Goal: Task Accomplishment & Management: Use online tool/utility

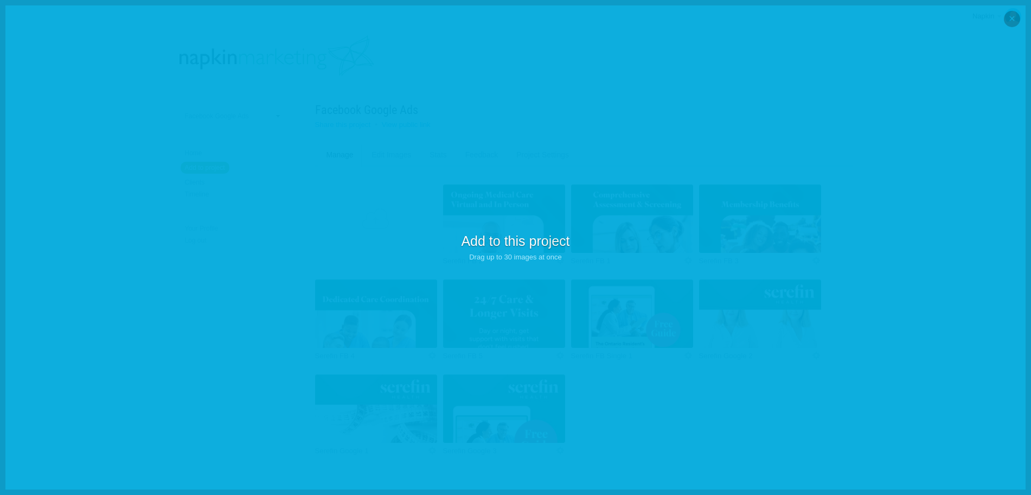
click at [751, 104] on p "Add to this project Drag up to 30 images at once" at bounding box center [515, 247] width 1031 height 495
click at [1025, 44] on p "Add to this project Drag up to 30 images at once" at bounding box center [515, 247] width 1031 height 495
click at [874, 138] on p "Add to this project Drag up to 30 images at once" at bounding box center [515, 247] width 1031 height 495
click at [609, 114] on p "Add to this project Drag up to 30 images at once" at bounding box center [515, 247] width 1031 height 495
click at [515, 263] on p "Add to this project Drag up to 30 images at once" at bounding box center [515, 247] width 1031 height 495
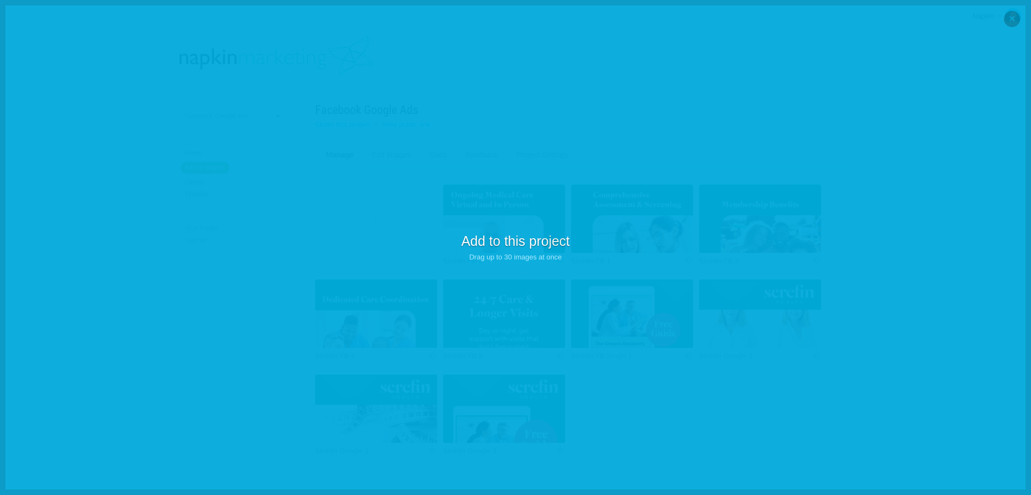
click at [519, 256] on em "Drag up to 30 images at once" at bounding box center [515, 257] width 93 height 8
click at [365, 136] on p "Add to this project Drag up to 30 images at once" at bounding box center [515, 247] width 1031 height 495
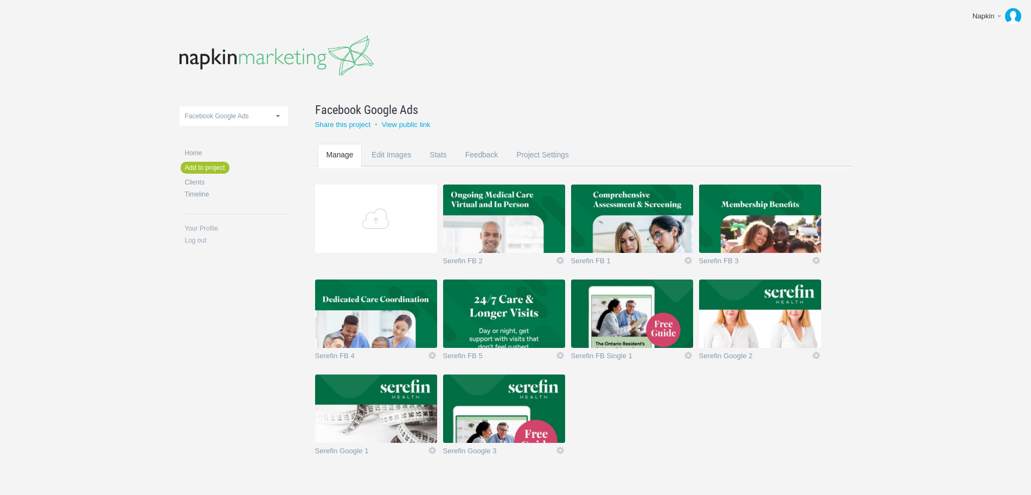
click at [725, 311] on img at bounding box center [760, 313] width 122 height 68
click at [409, 409] on img at bounding box center [376, 408] width 122 height 68
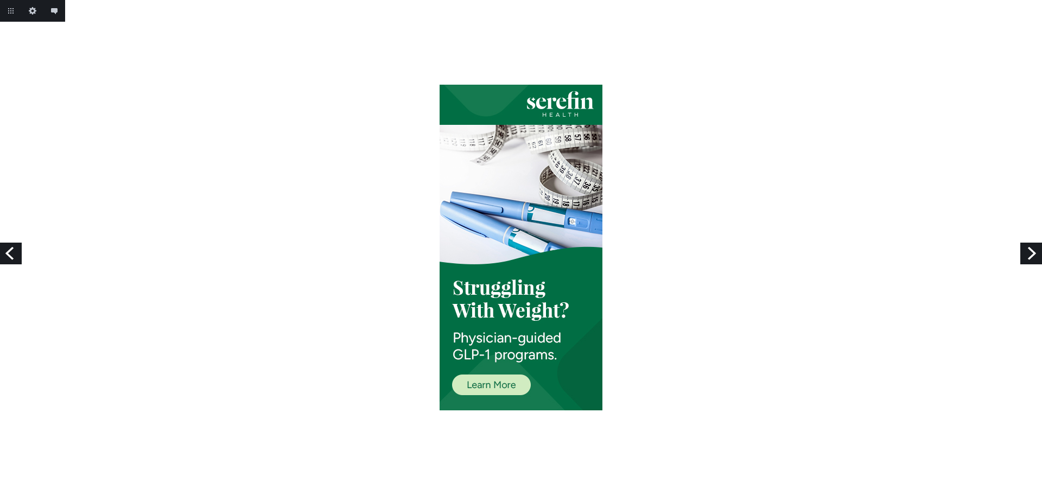
click at [7, 252] on link "Previous" at bounding box center [11, 254] width 22 height 22
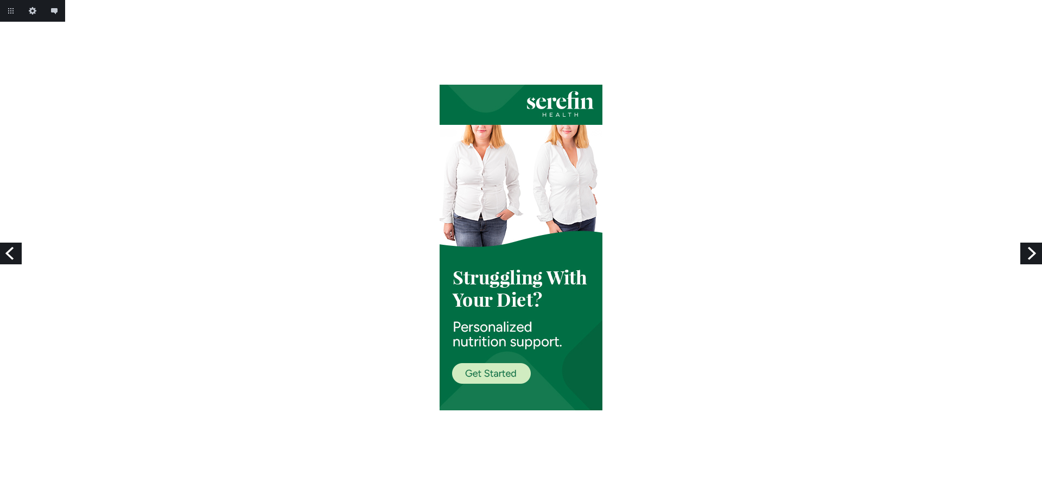
click at [1032, 256] on link "Next" at bounding box center [1031, 254] width 22 height 22
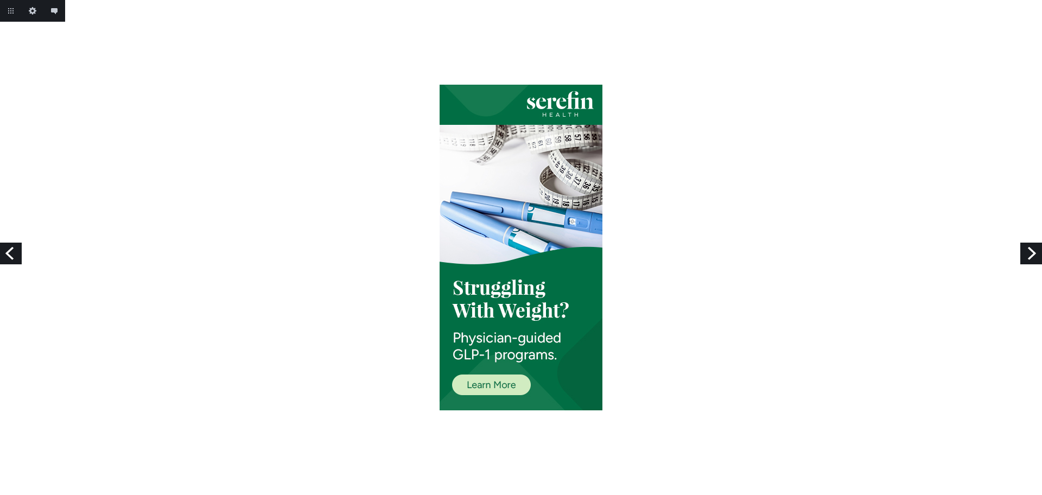
click at [1024, 255] on link "Next" at bounding box center [1031, 254] width 22 height 22
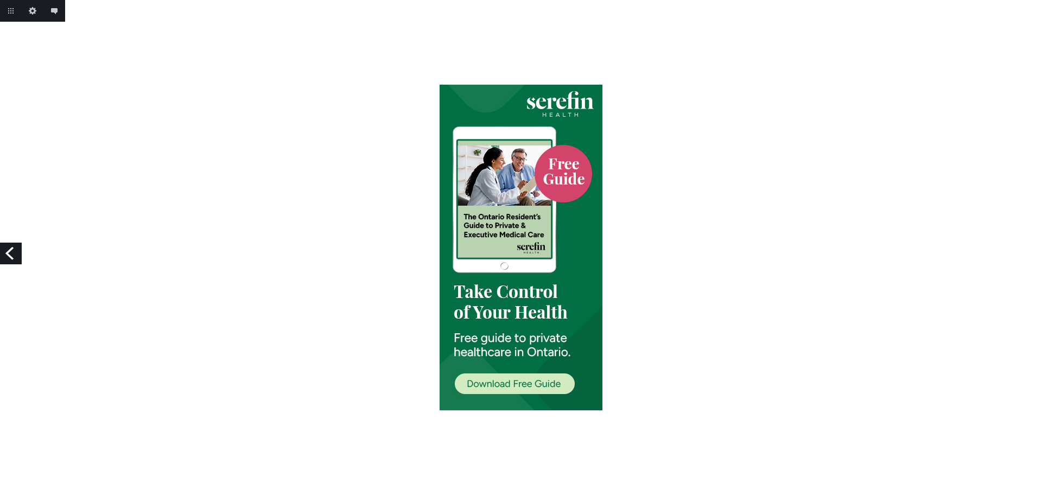
click at [16, 253] on link "Previous" at bounding box center [11, 254] width 22 height 22
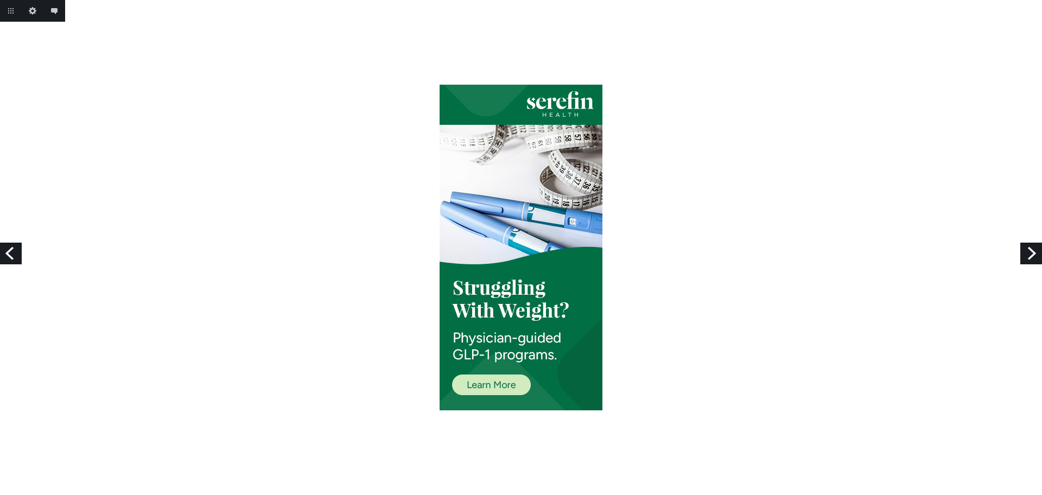
click at [16, 253] on link "Previous" at bounding box center [11, 254] width 22 height 22
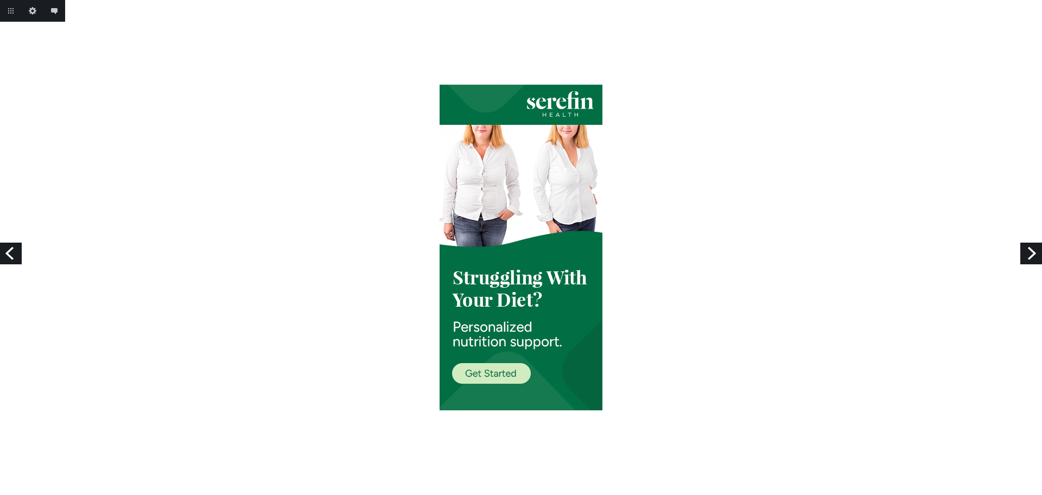
click at [16, 253] on link "Previous" at bounding box center [11, 254] width 22 height 22
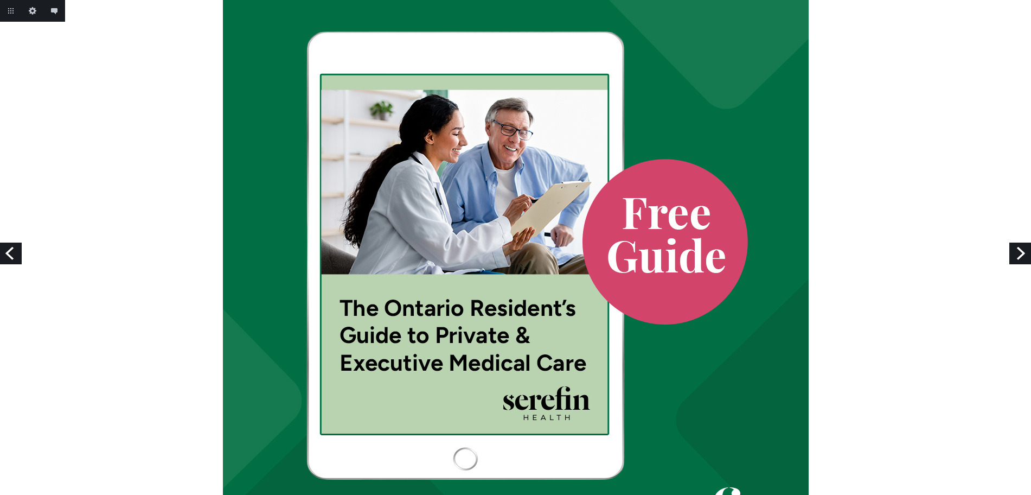
click at [1021, 252] on link "Next" at bounding box center [1021, 254] width 22 height 22
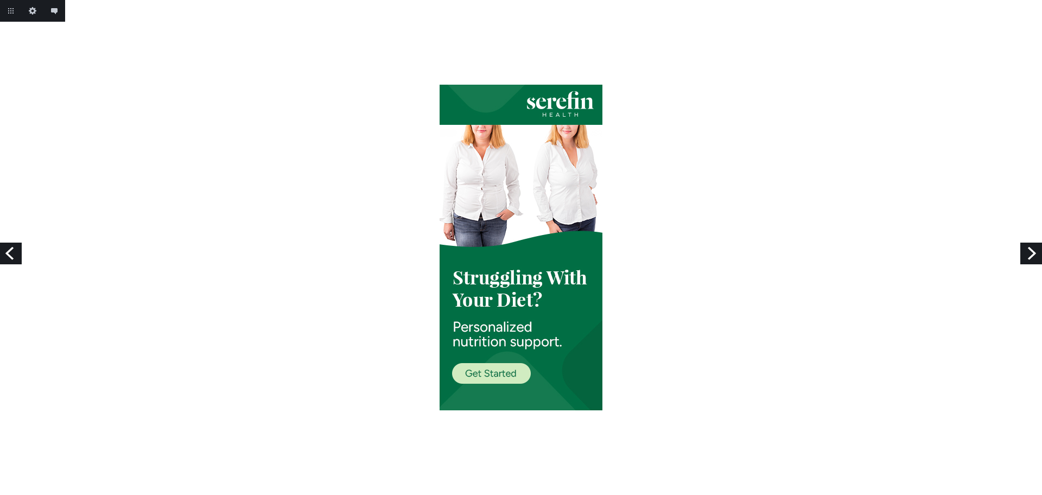
click at [1029, 255] on link "Next" at bounding box center [1031, 254] width 22 height 22
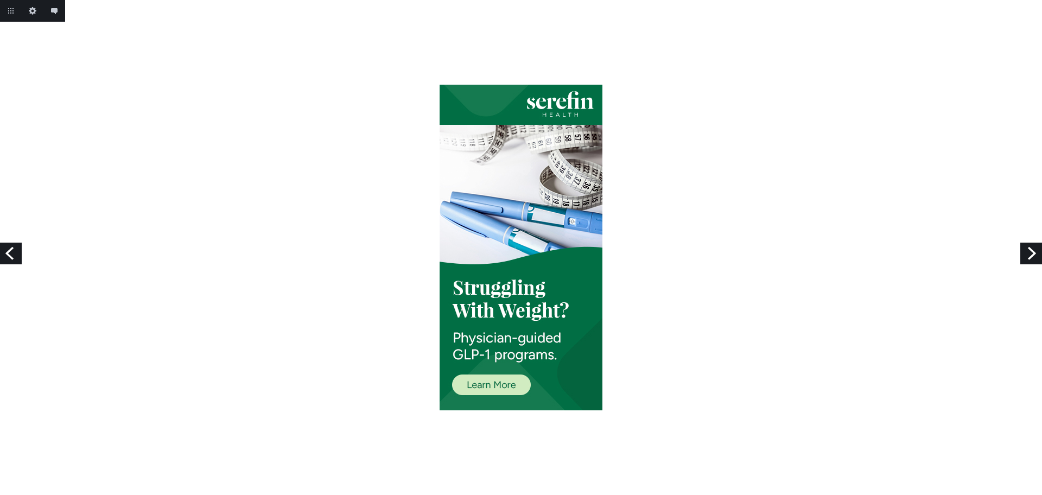
click at [1029, 258] on link "Next" at bounding box center [1031, 254] width 22 height 22
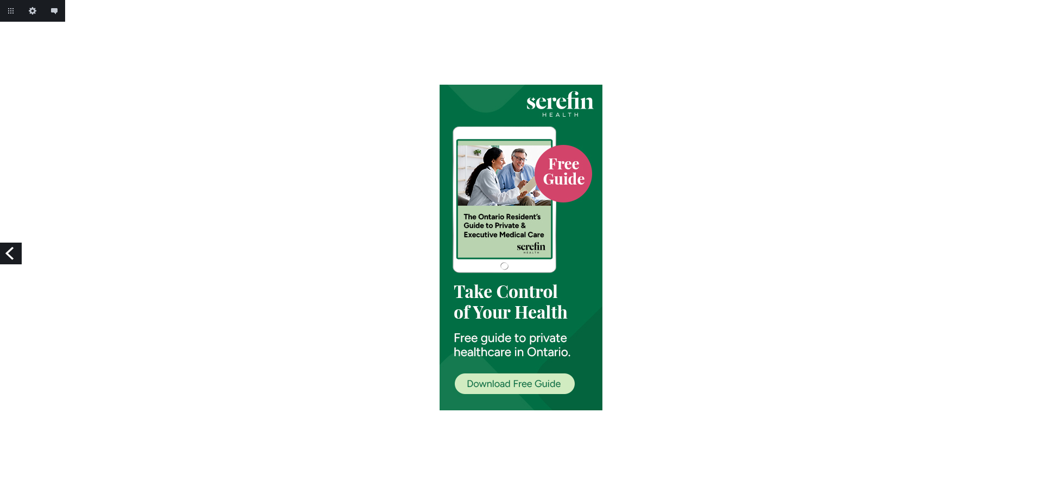
click at [13, 255] on link "Previous" at bounding box center [11, 254] width 22 height 22
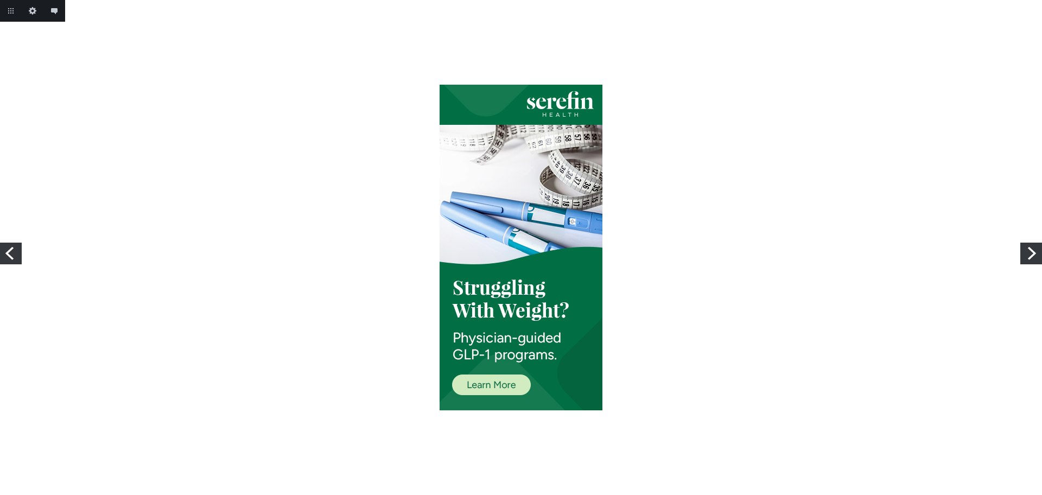
drag, startPoint x: 0, startPoint y: 0, endPoint x: 13, endPoint y: 256, distance: 255.9
click at [13, 256] on link "Previous" at bounding box center [11, 254] width 22 height 22
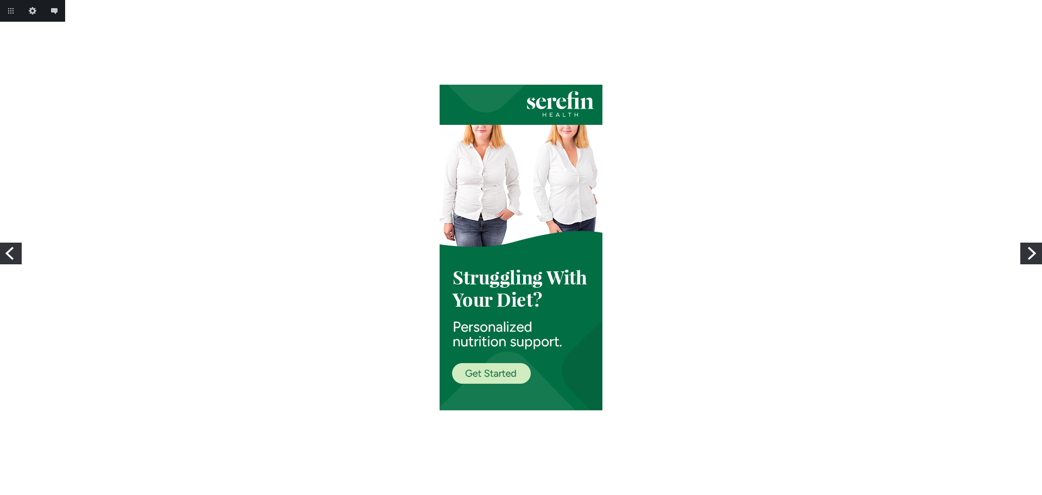
click at [13, 256] on link "Previous" at bounding box center [11, 254] width 22 height 22
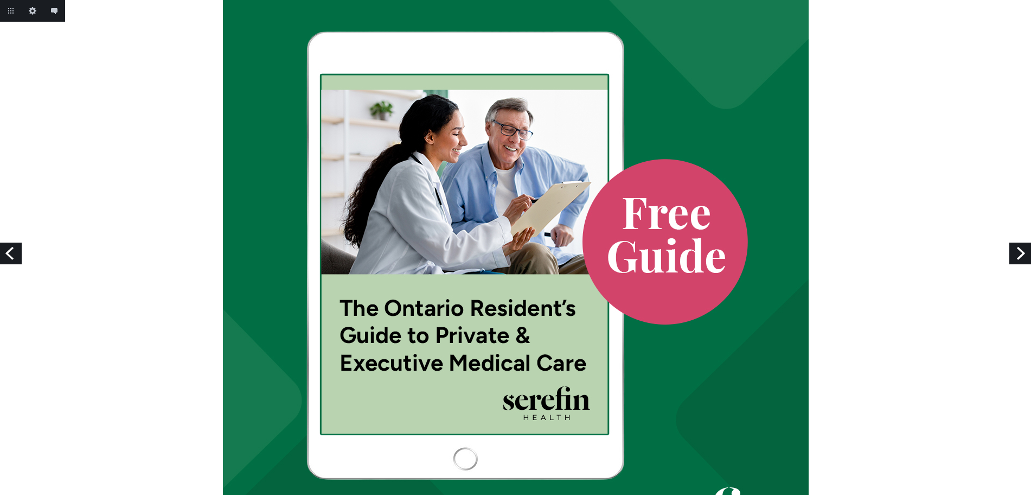
click at [13, 255] on link "Previous" at bounding box center [11, 254] width 22 height 22
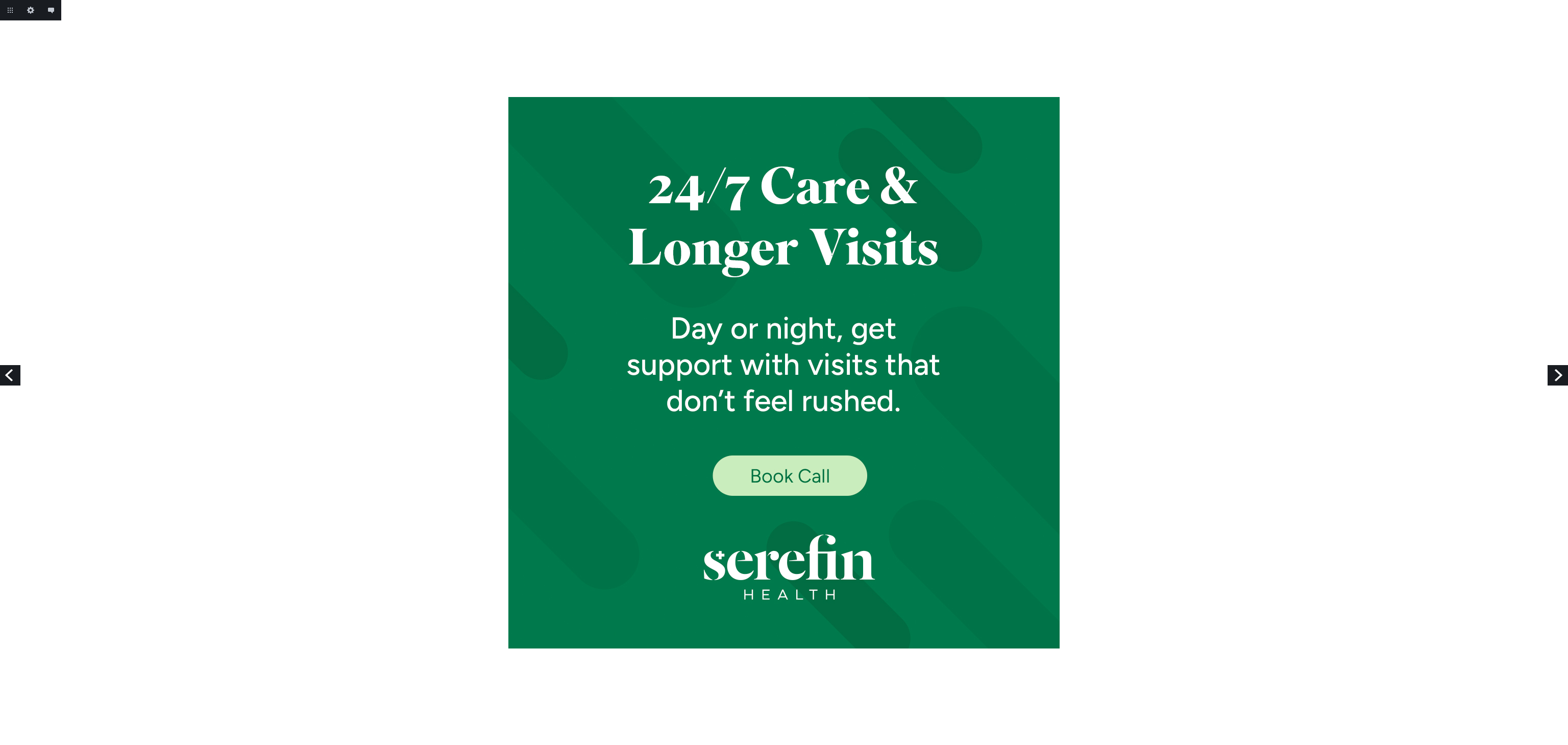
drag, startPoint x: 946, startPoint y: 0, endPoint x: 363, endPoint y: 350, distance: 680.0
click at [363, 350] on div at bounding box center [784, 372] width 1568 height 551
click at [4, 374] on link "Previous" at bounding box center [10, 375] width 21 height 21
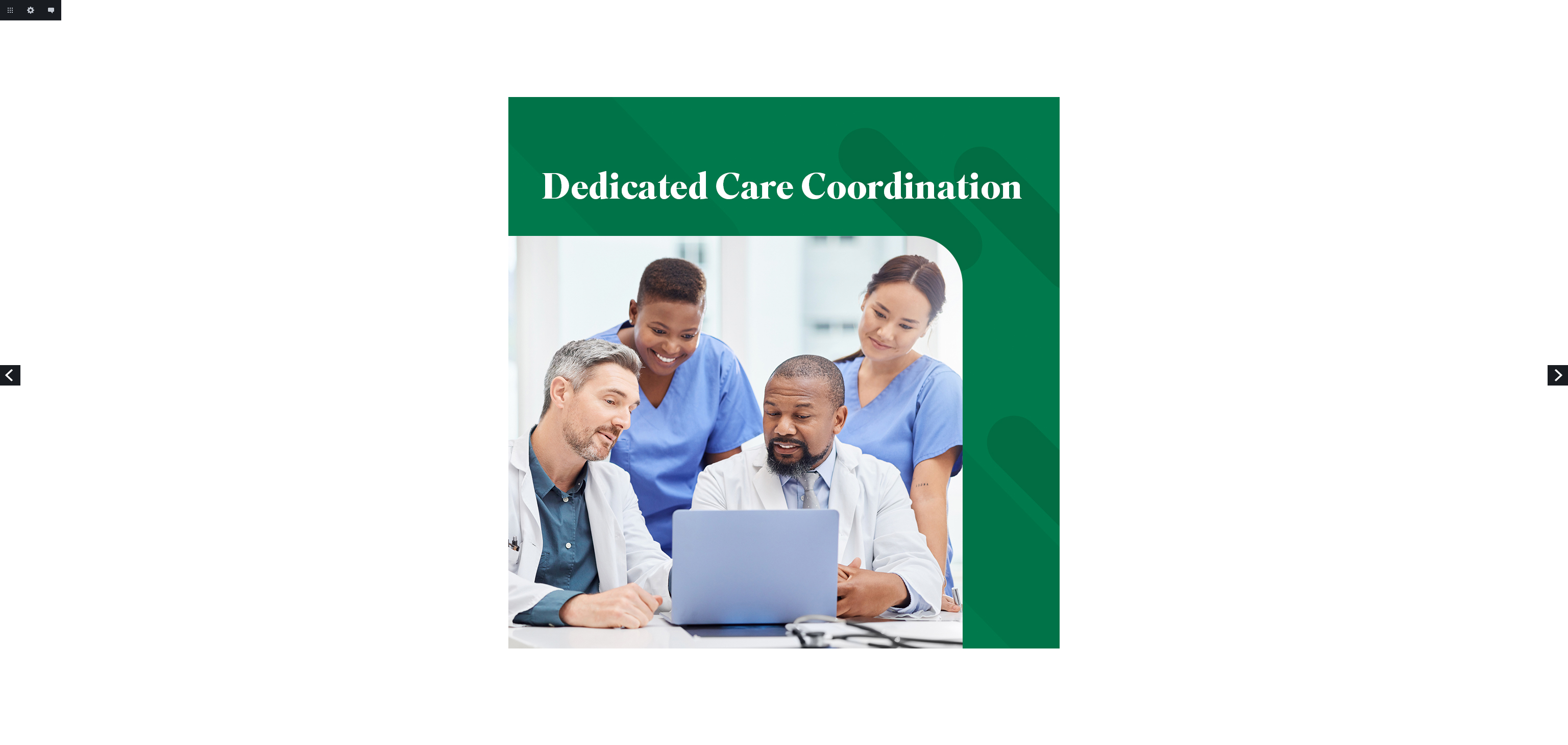
click at [1560, 374] on link "Next" at bounding box center [1558, 375] width 21 height 21
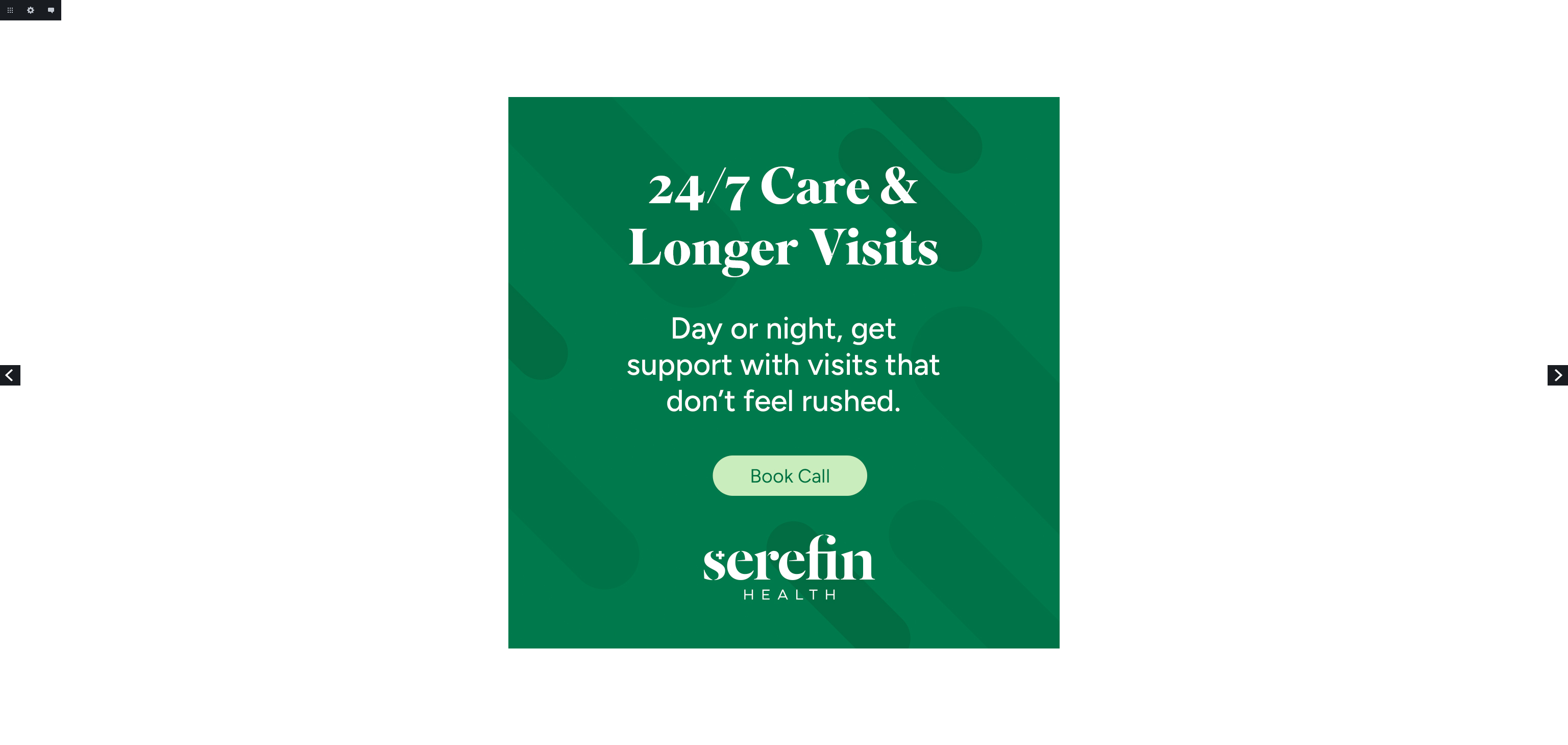
click at [7, 374] on link "Previous" at bounding box center [10, 375] width 21 height 21
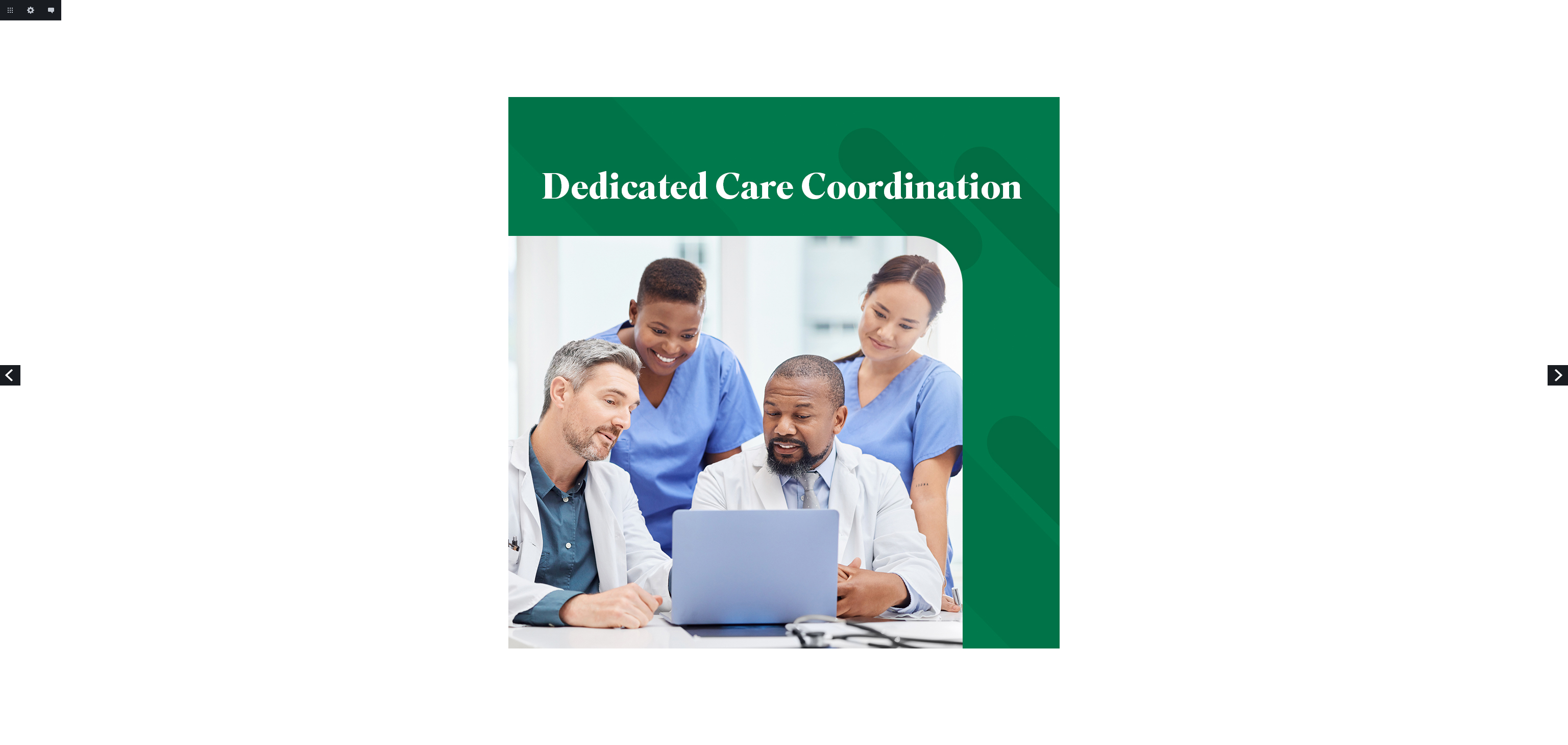
click at [1560, 370] on link "Next" at bounding box center [1558, 375] width 21 height 21
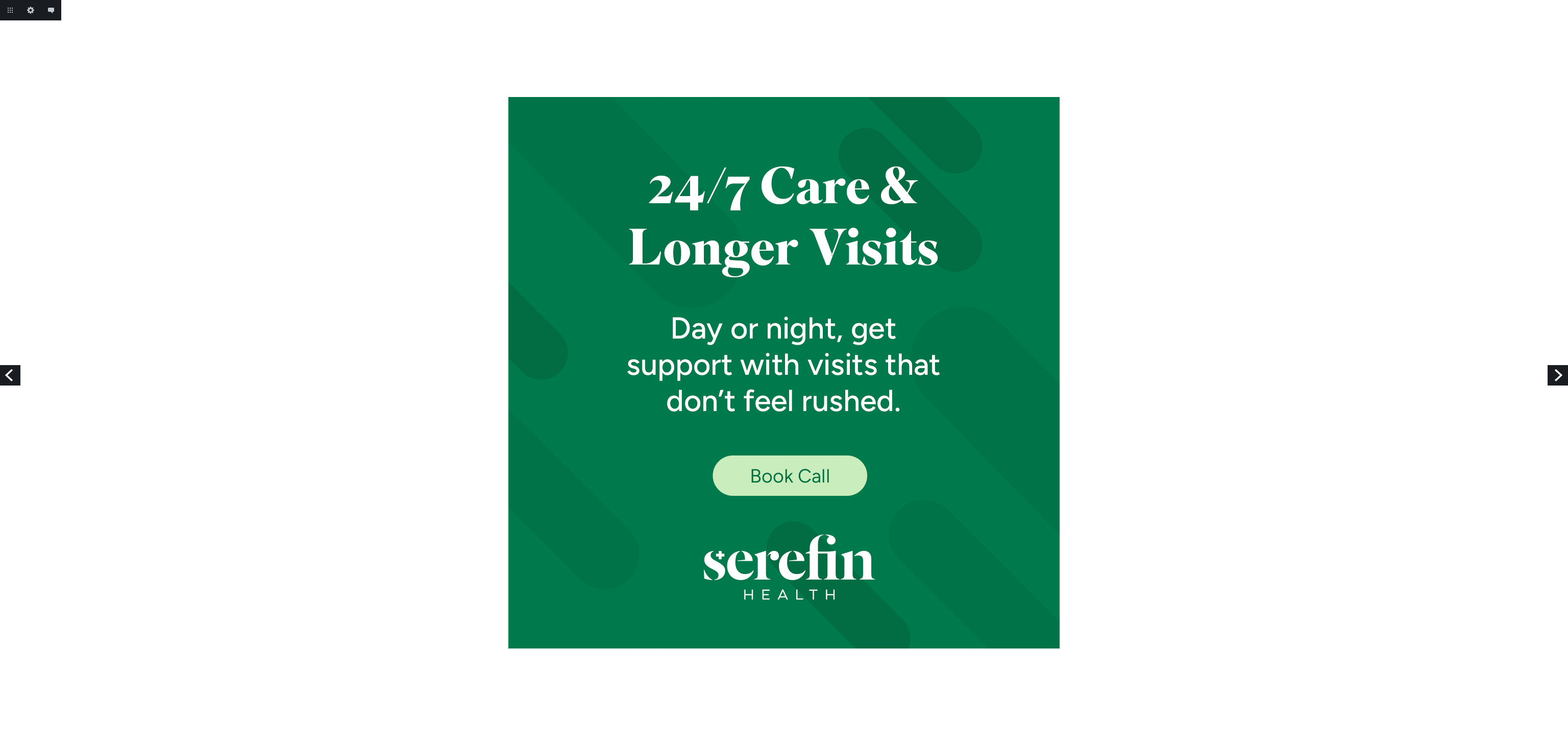
click at [1557, 379] on link "Next" at bounding box center [1558, 375] width 21 height 21
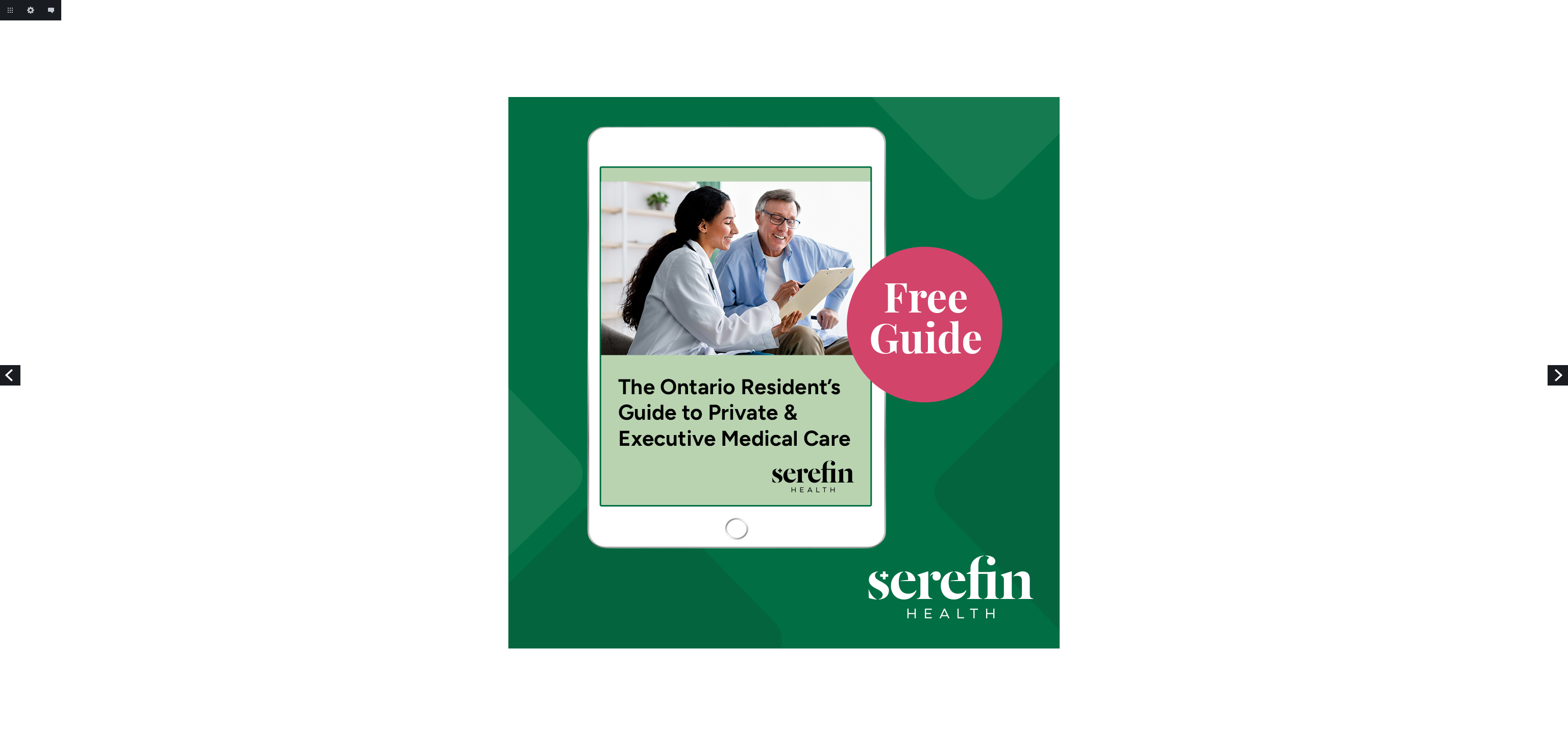
click at [1556, 379] on link "Next" at bounding box center [1558, 375] width 21 height 21
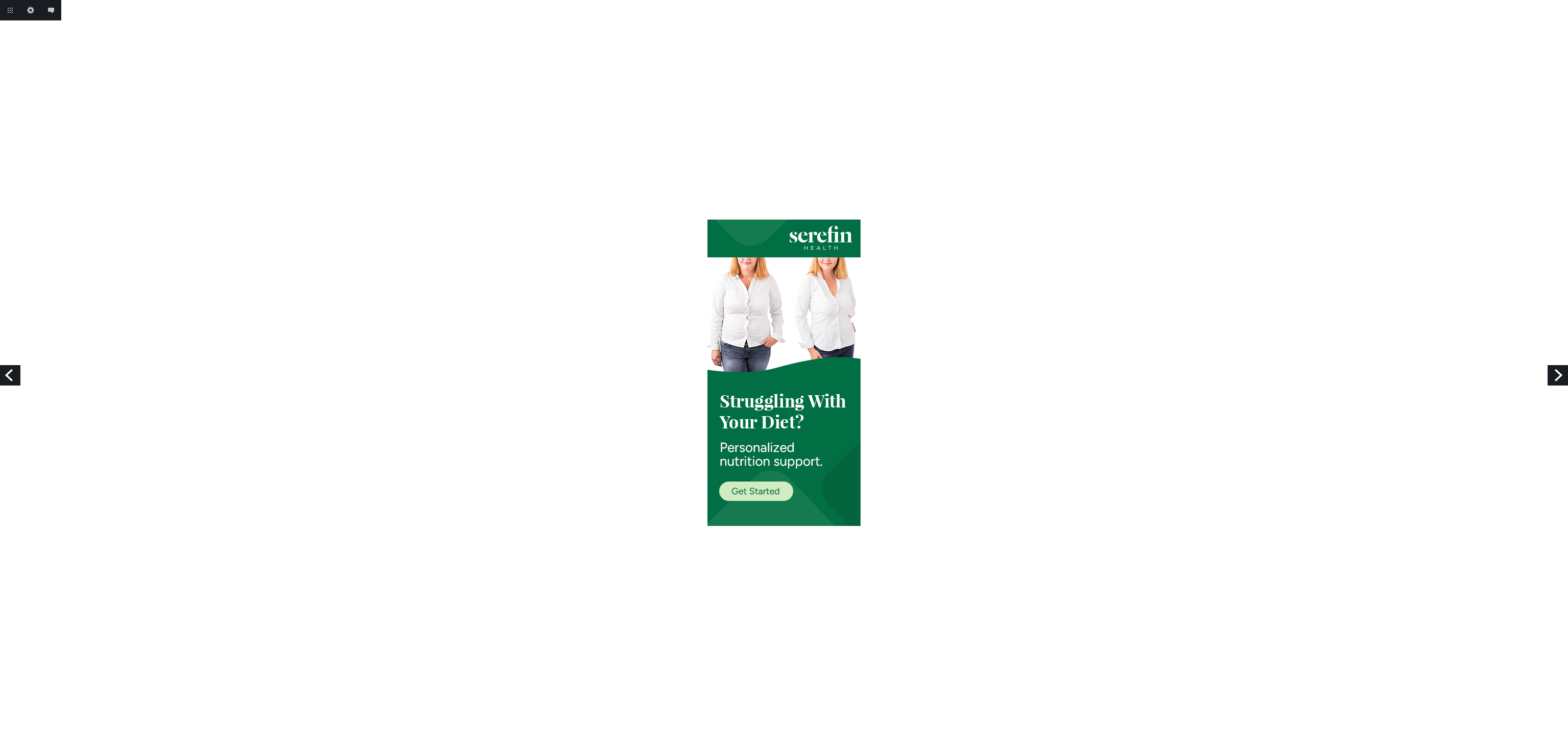
click at [1550, 372] on link "Next" at bounding box center [1558, 375] width 21 height 21
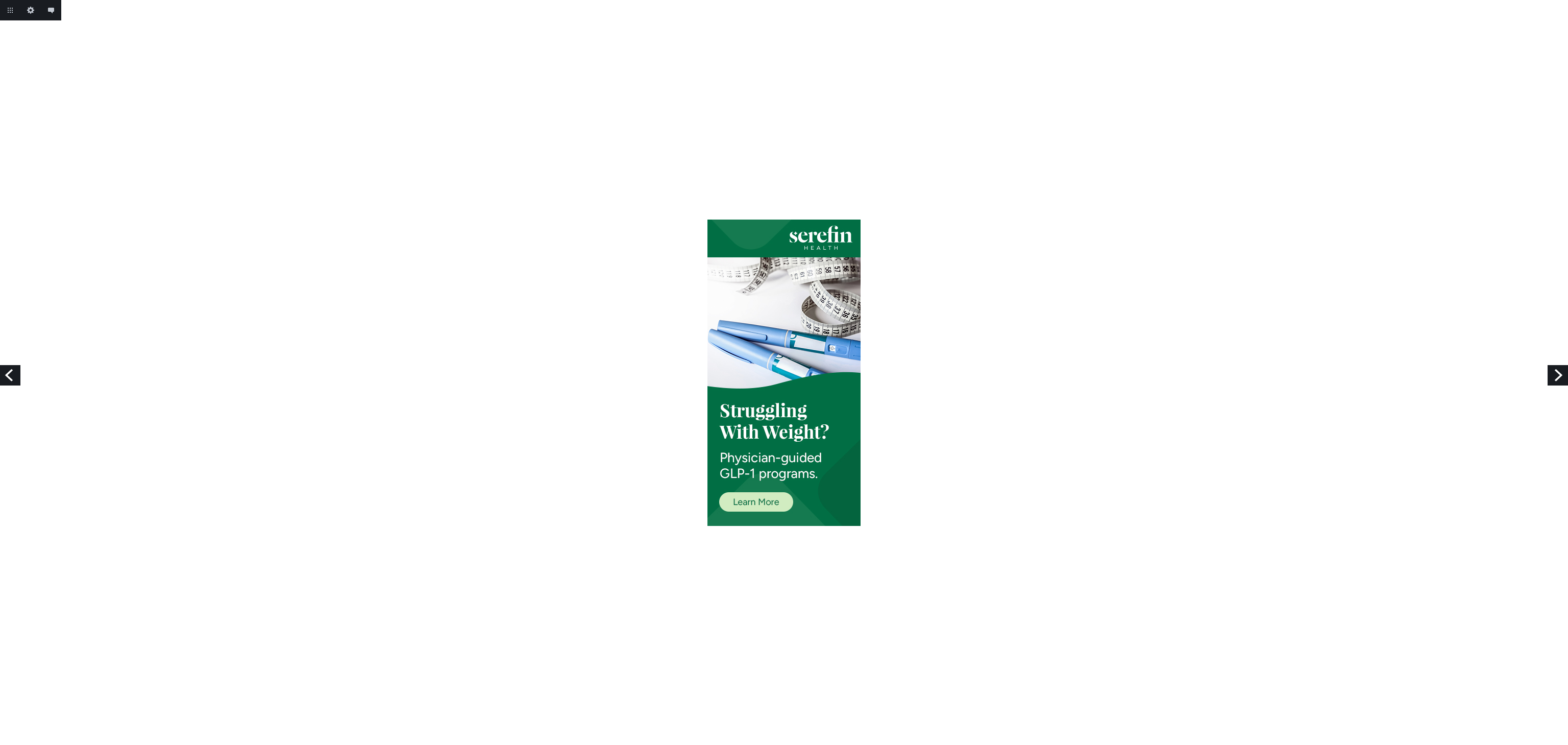
click at [1556, 375] on link "Next" at bounding box center [1558, 375] width 21 height 21
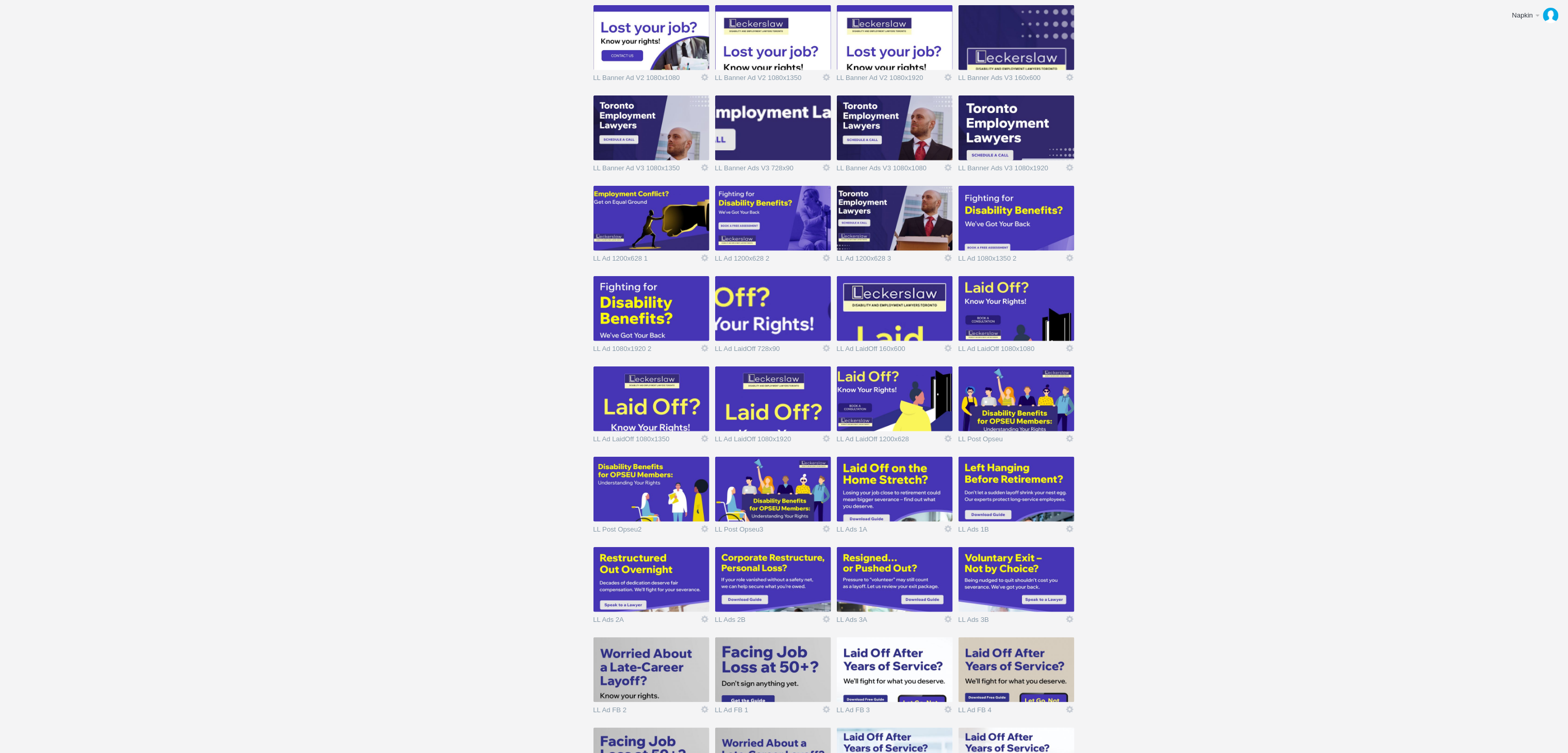
scroll to position [554, 0]
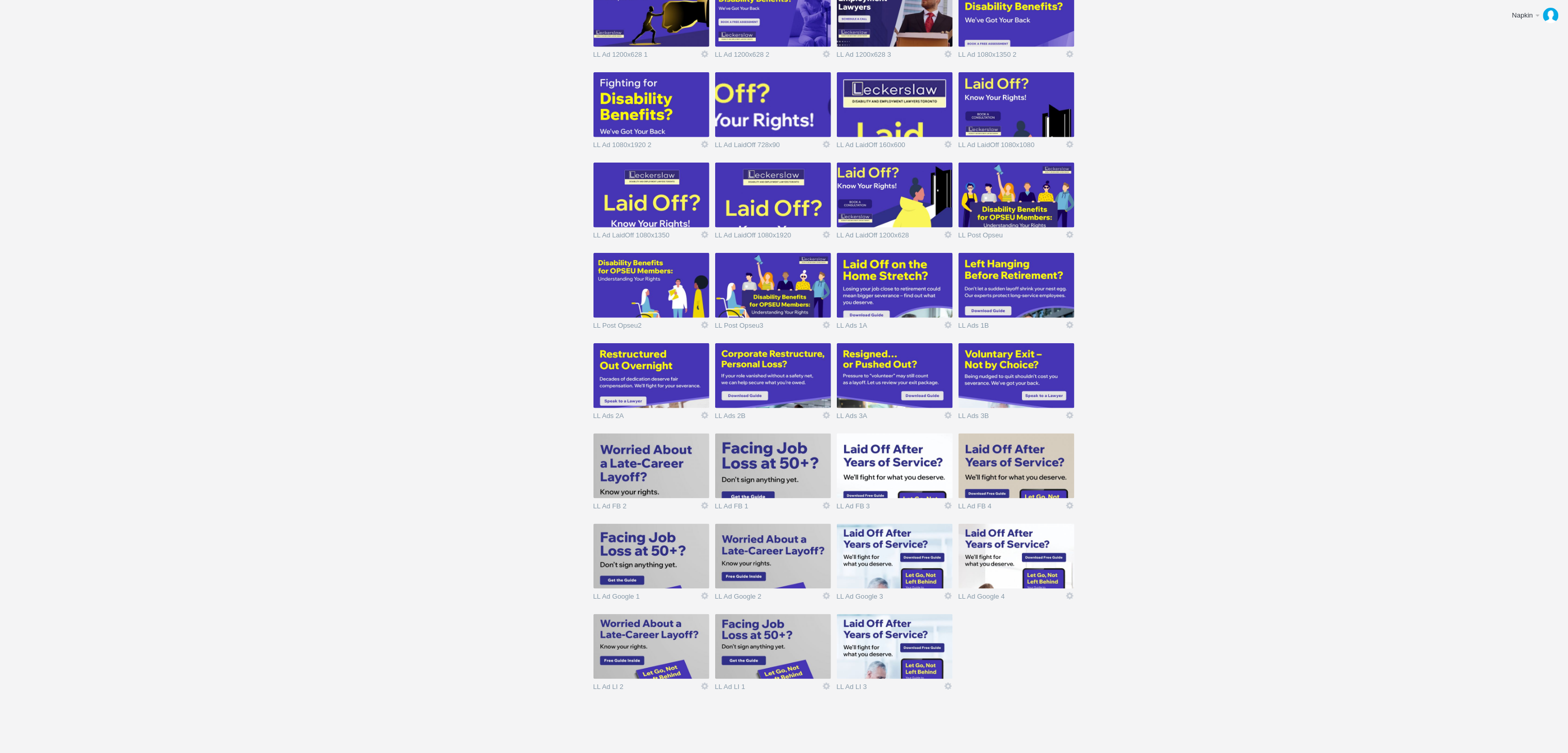
click at [651, 465] on img at bounding box center [652, 466] width 116 height 65
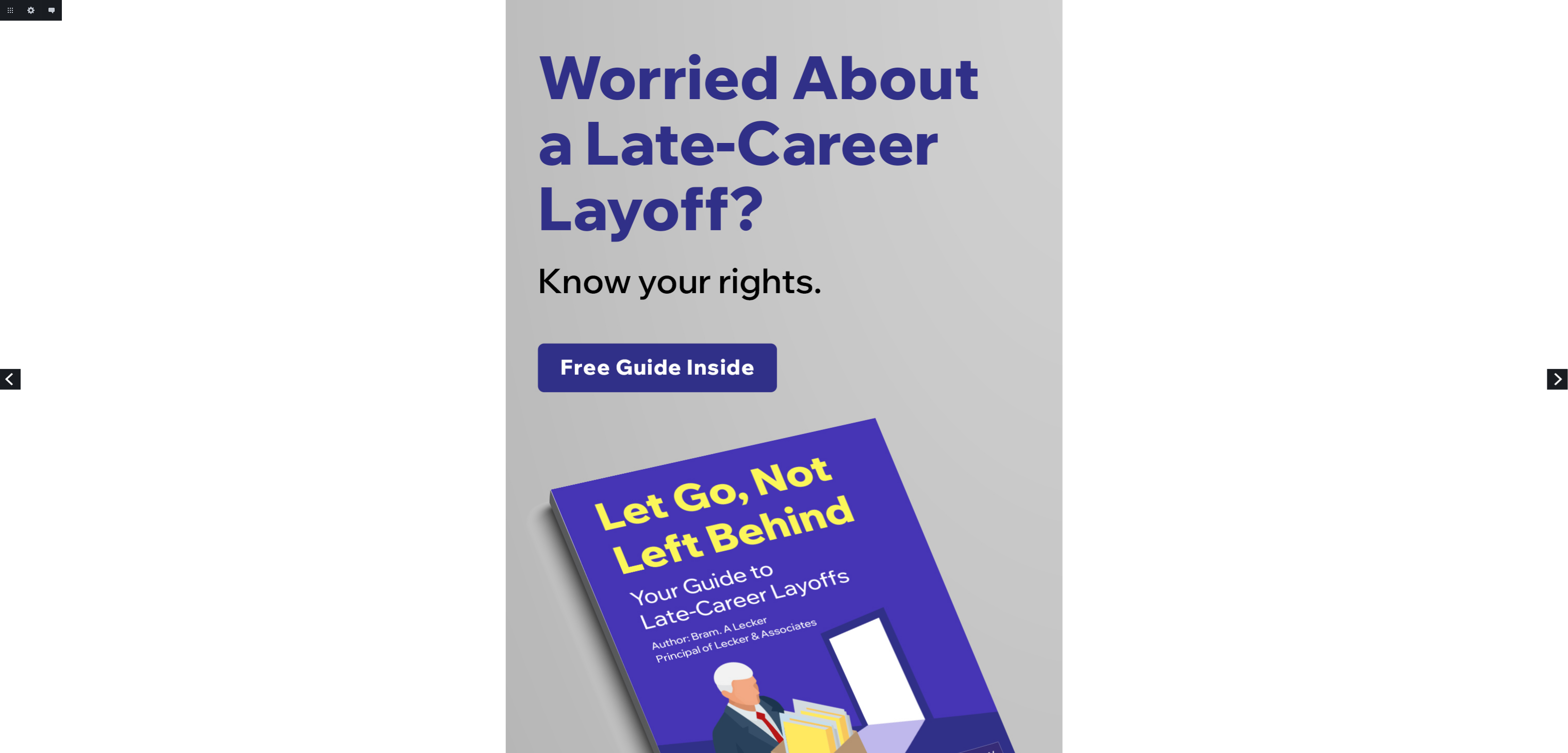
click at [1555, 373] on link "Next" at bounding box center [1558, 379] width 21 height 21
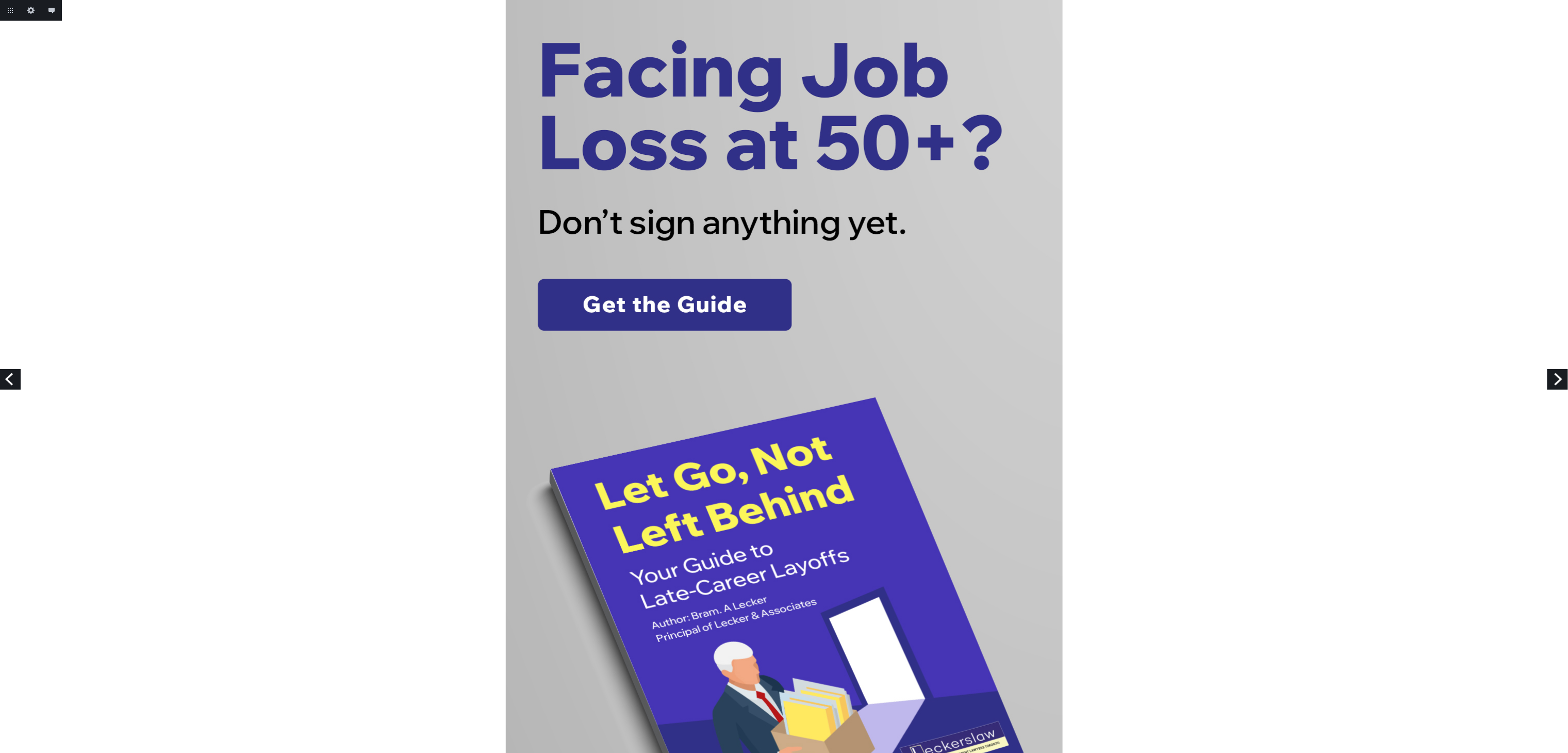
click at [1556, 378] on link "Next" at bounding box center [1558, 379] width 21 height 21
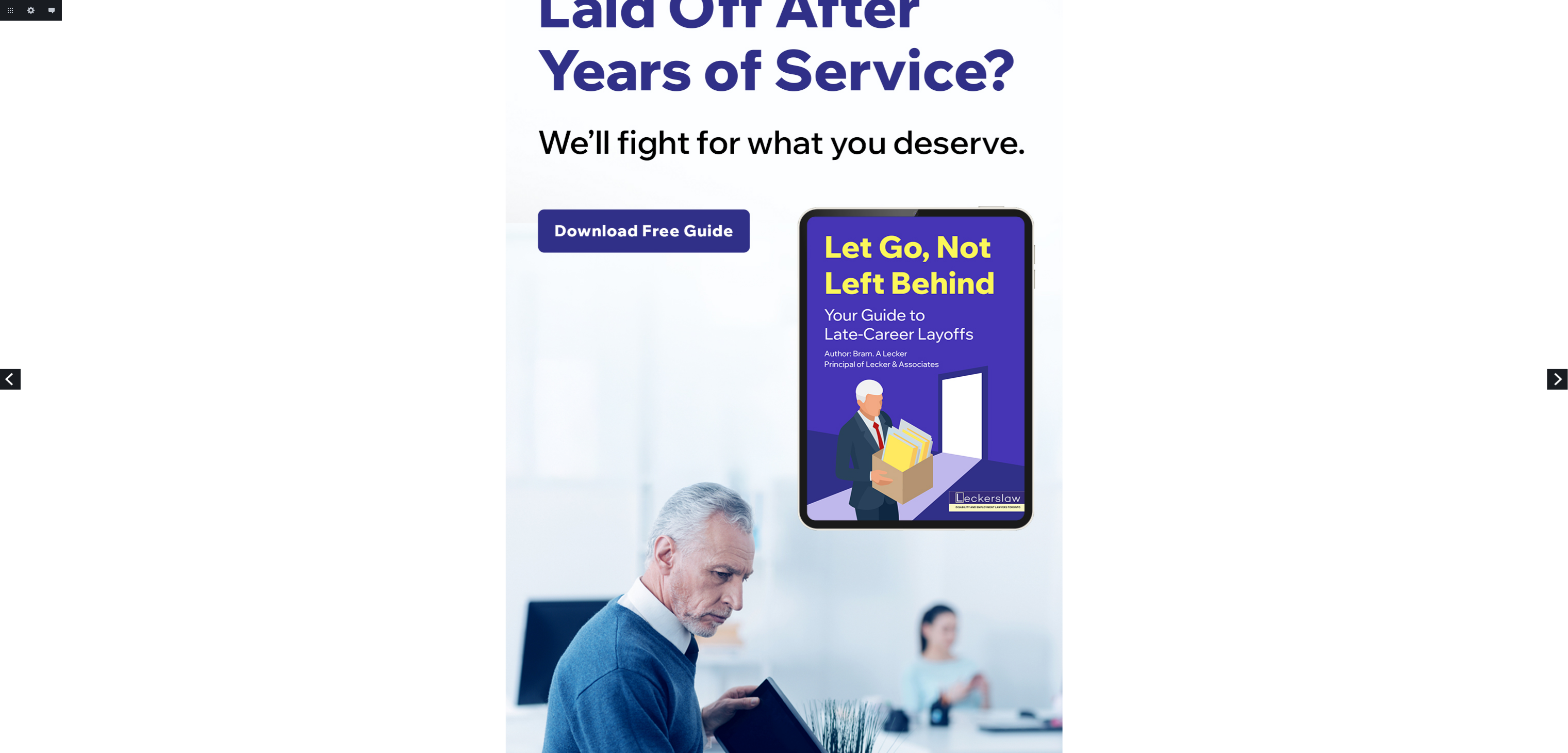
scroll to position [104, 0]
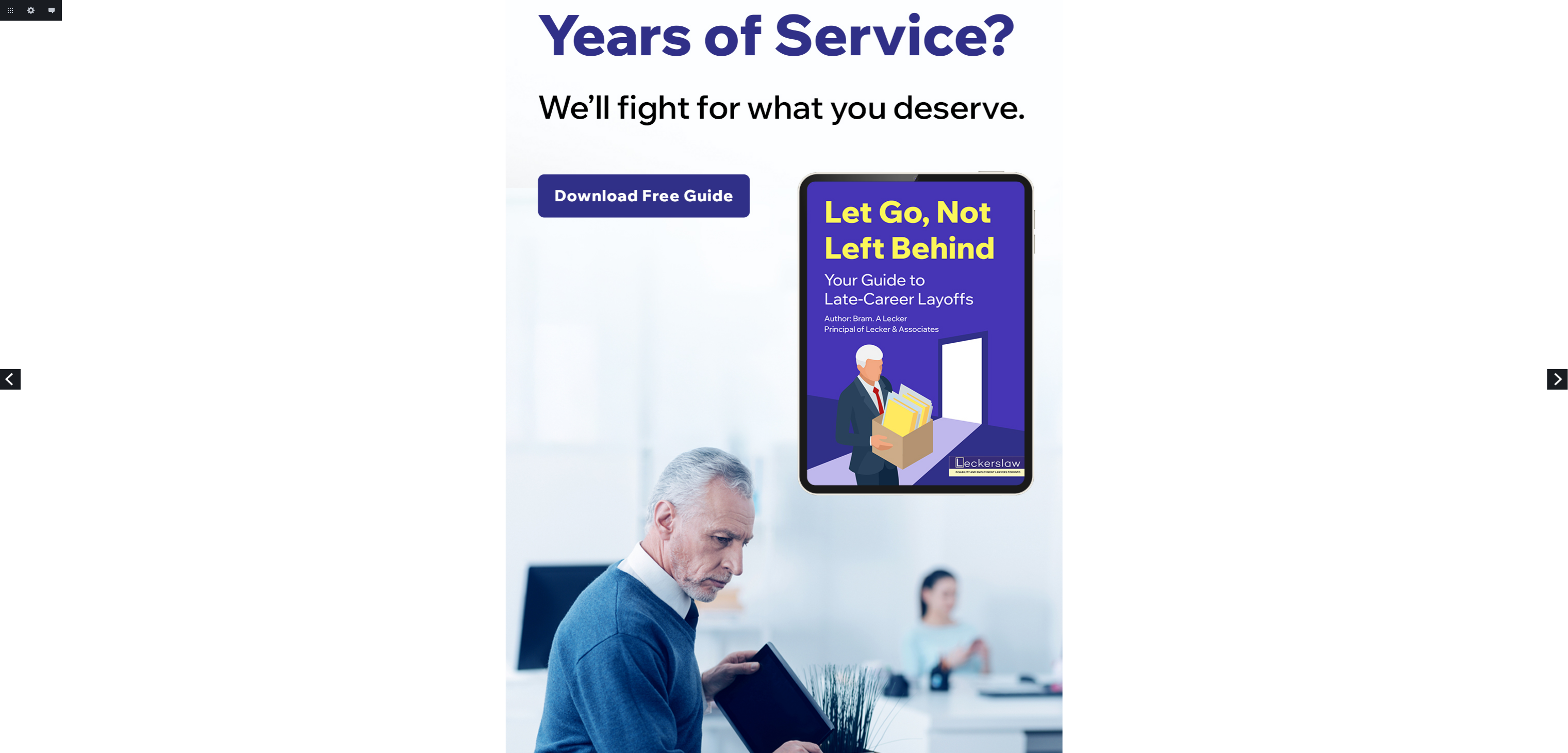
click at [1553, 383] on link "Next" at bounding box center [1558, 379] width 21 height 21
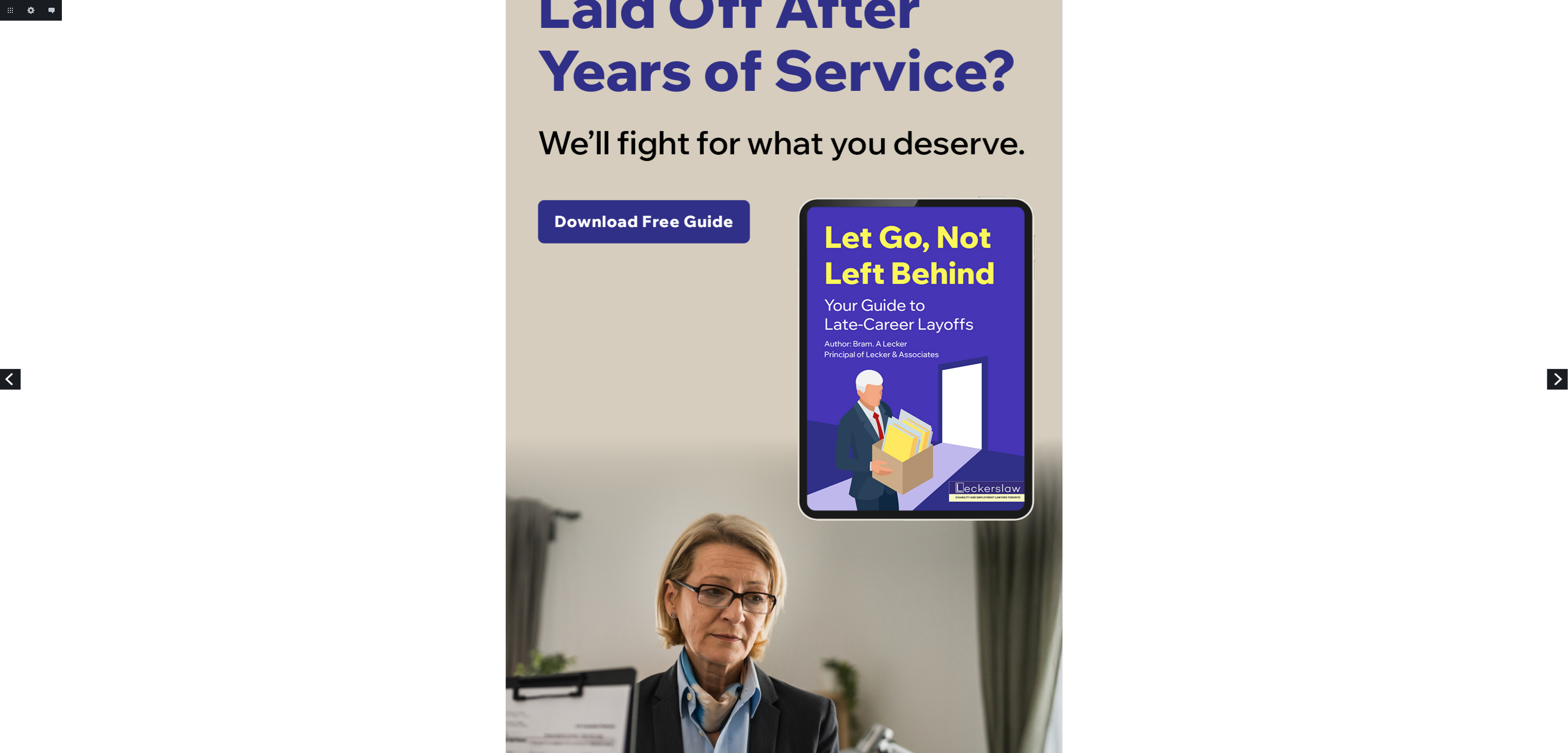
scroll to position [104, 0]
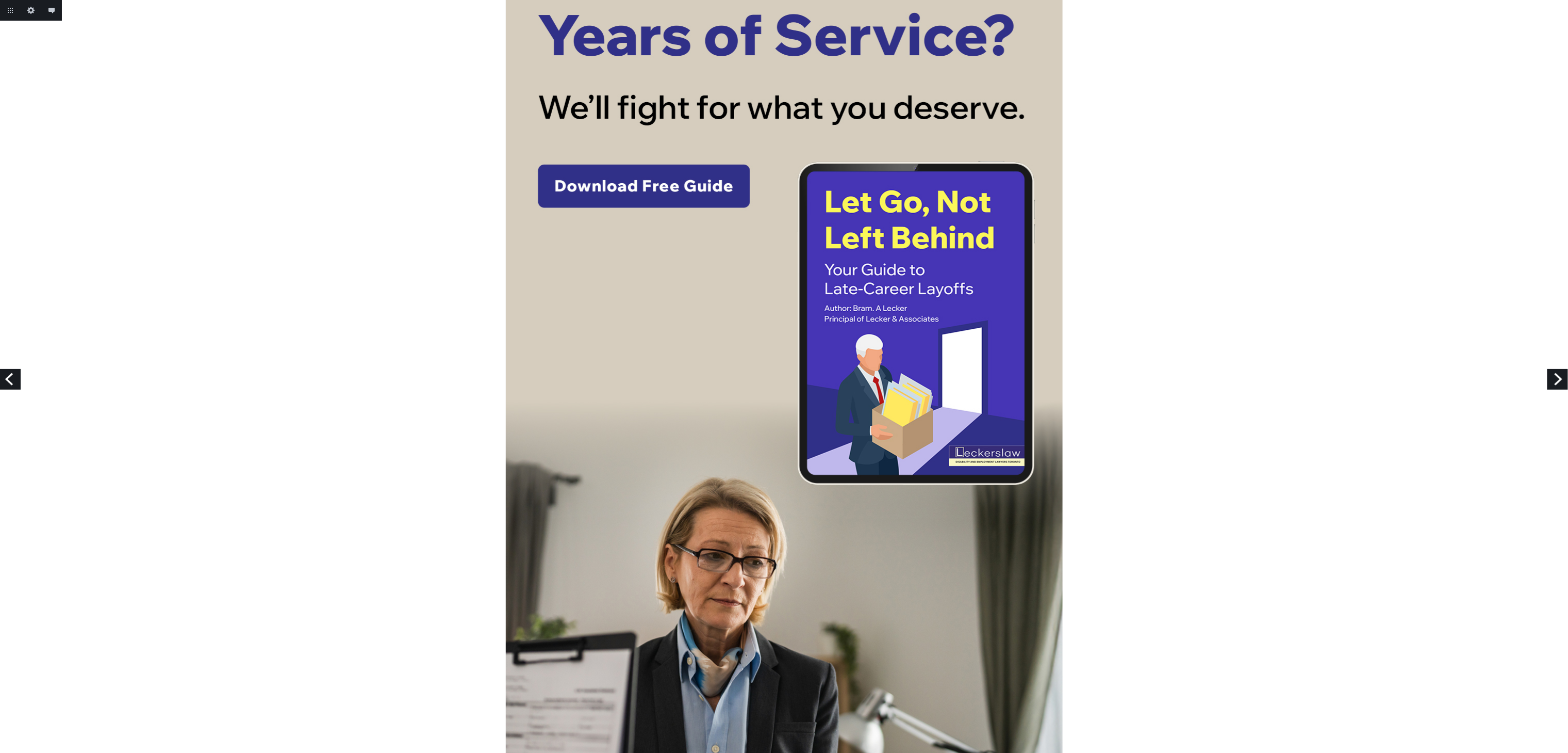
click at [1558, 383] on link "Next" at bounding box center [1558, 379] width 21 height 21
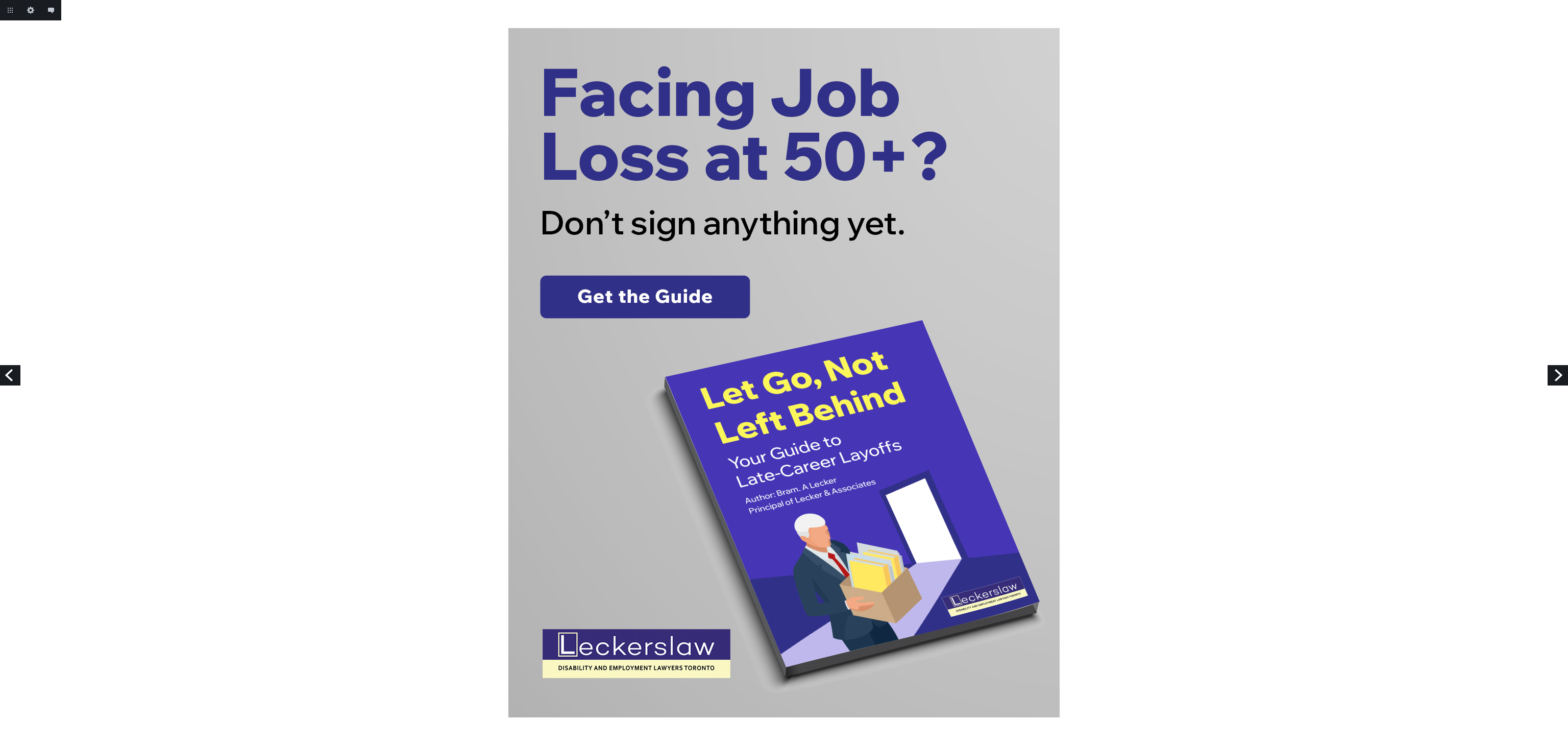
click at [1553, 370] on link "Next" at bounding box center [1558, 375] width 21 height 21
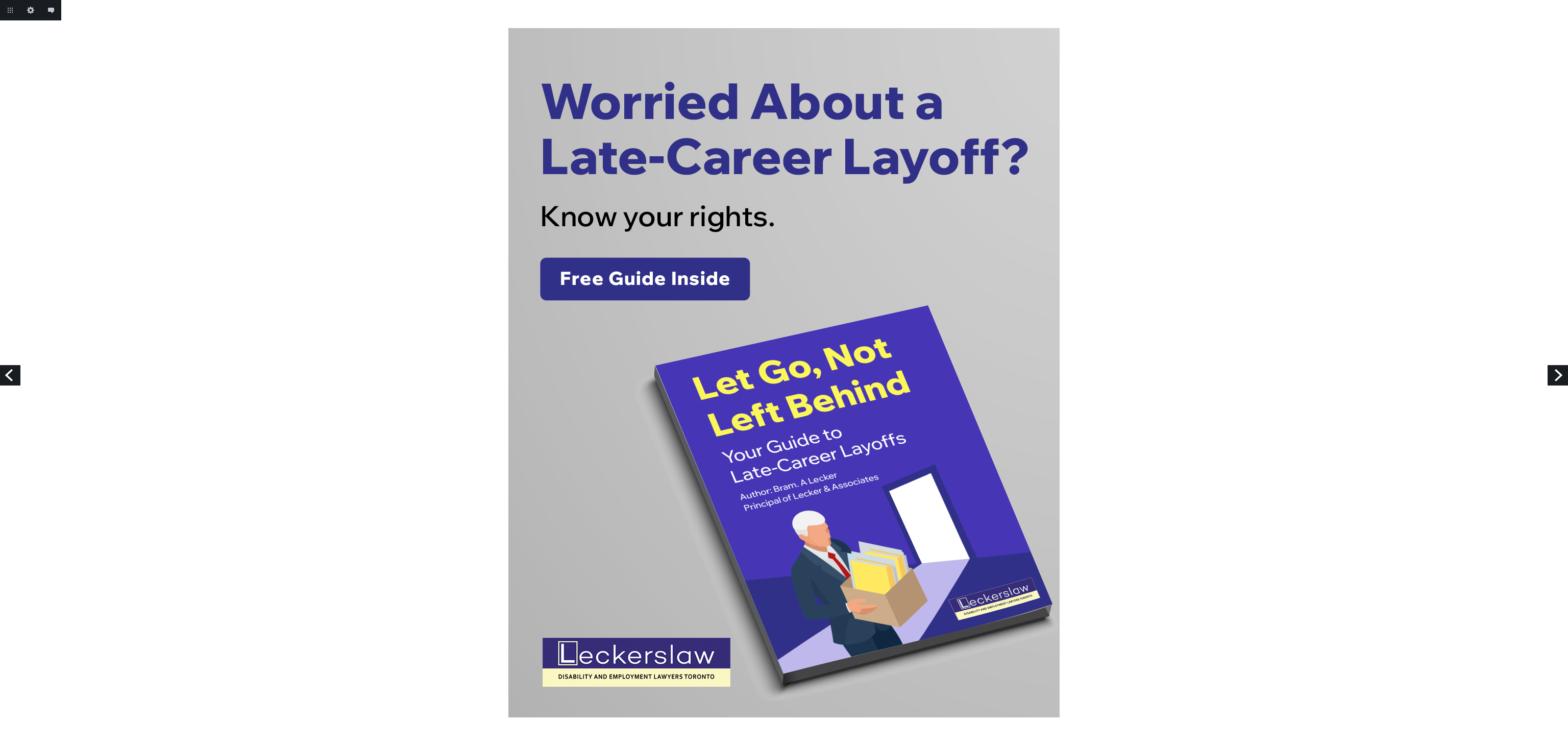
click at [1552, 368] on link "Next" at bounding box center [1558, 375] width 21 height 21
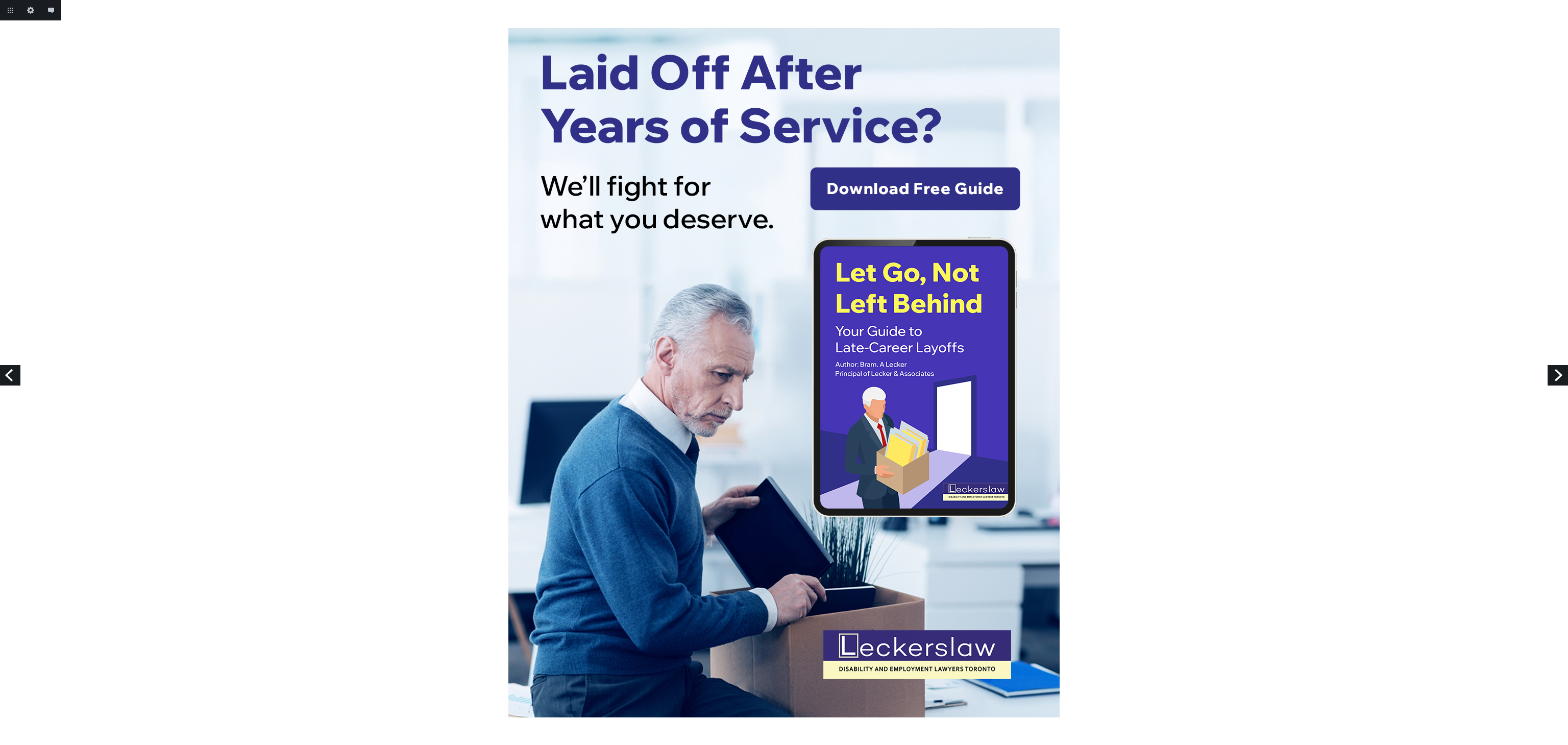
click at [1560, 378] on link "Next" at bounding box center [1558, 375] width 21 height 21
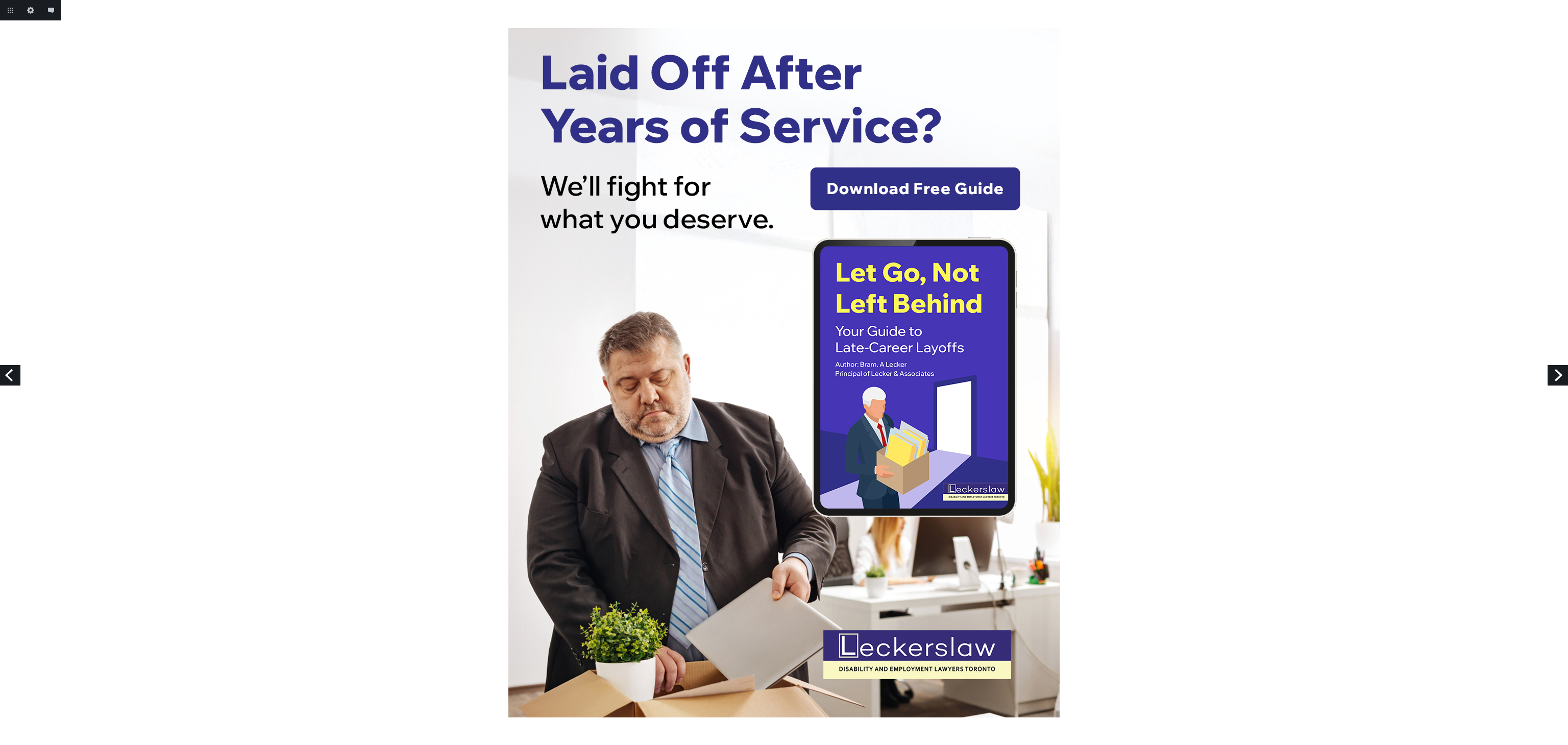
click at [1560, 378] on link "Next" at bounding box center [1558, 375] width 21 height 21
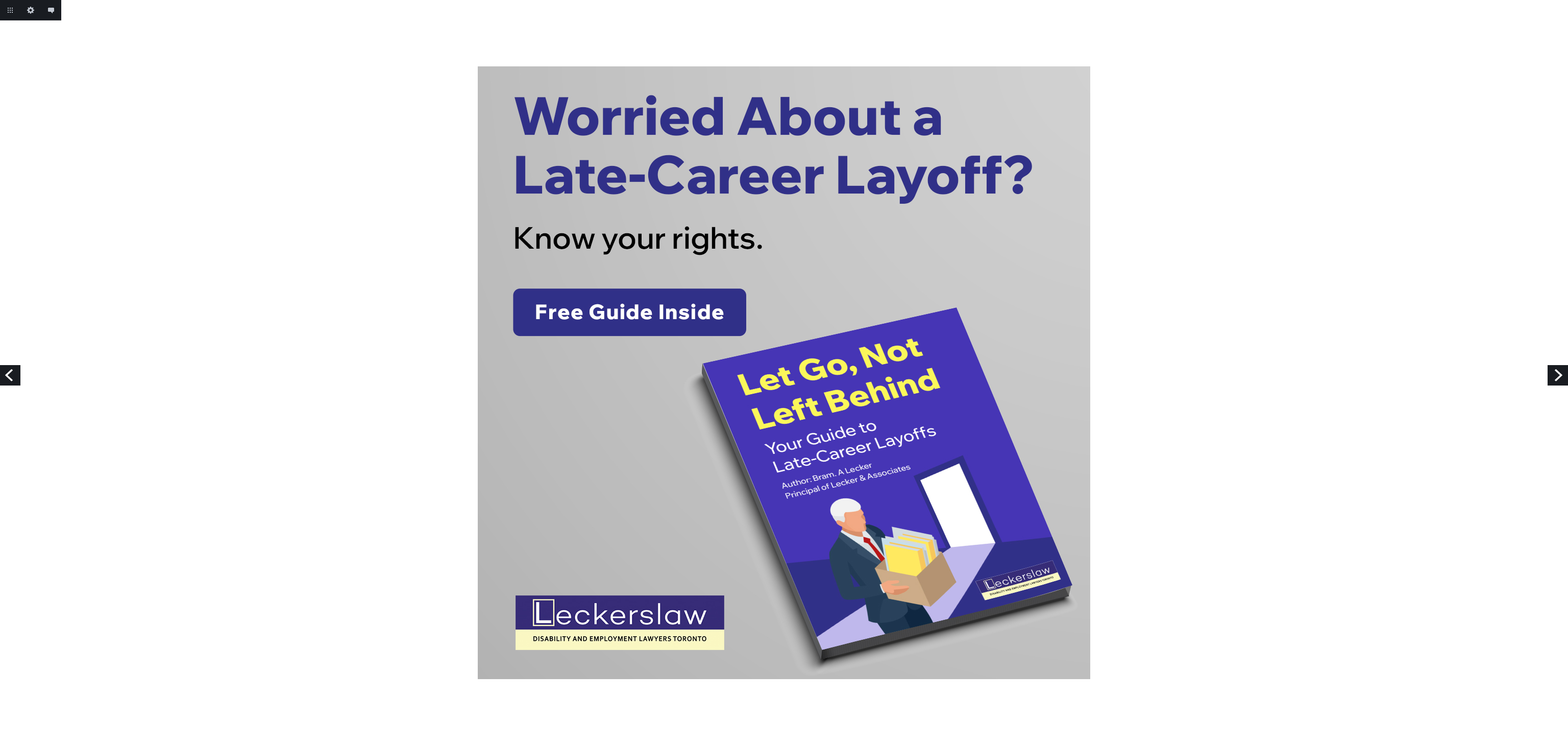
click at [10, 374] on link "Previous" at bounding box center [10, 375] width 21 height 21
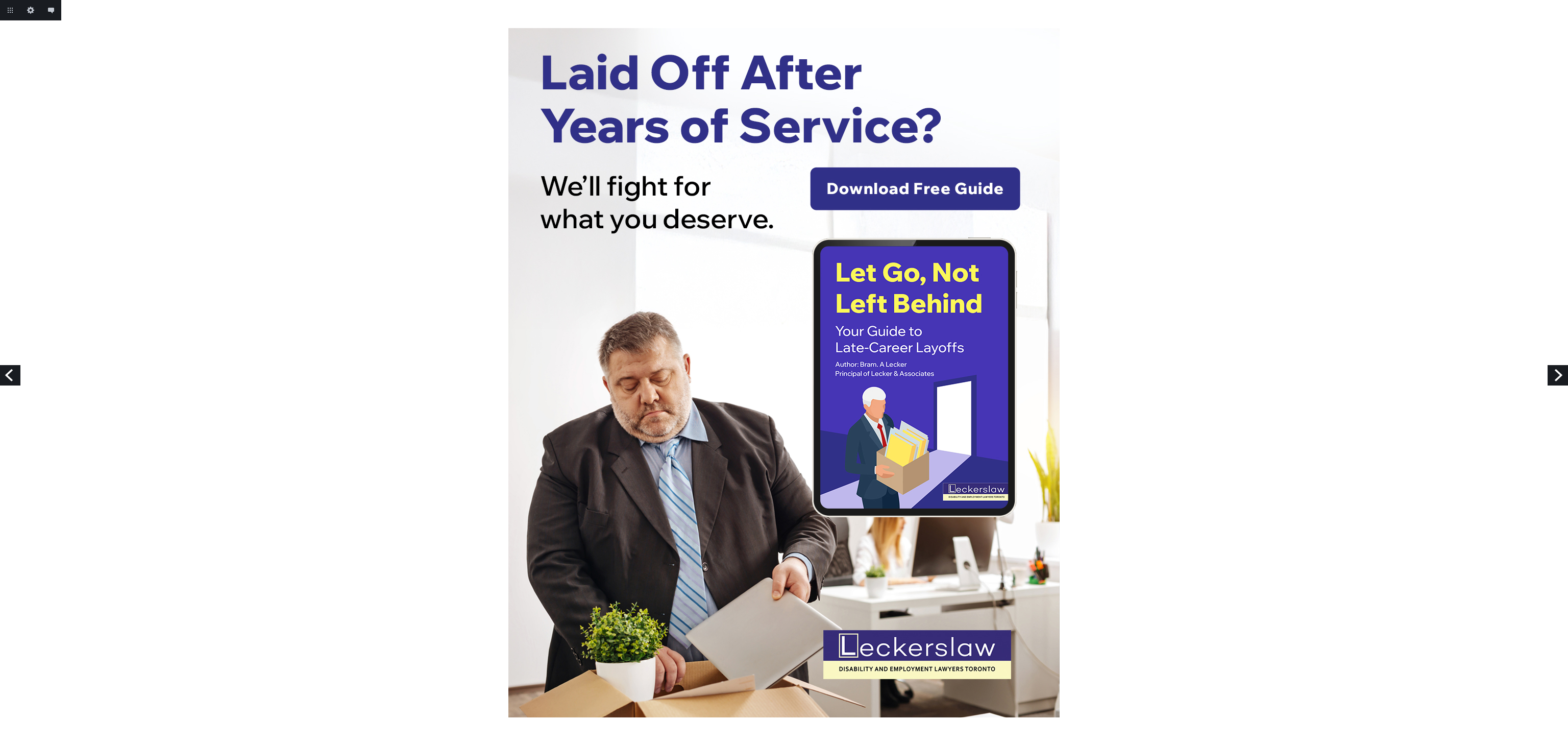
click at [1563, 374] on link "Next" at bounding box center [1558, 375] width 21 height 21
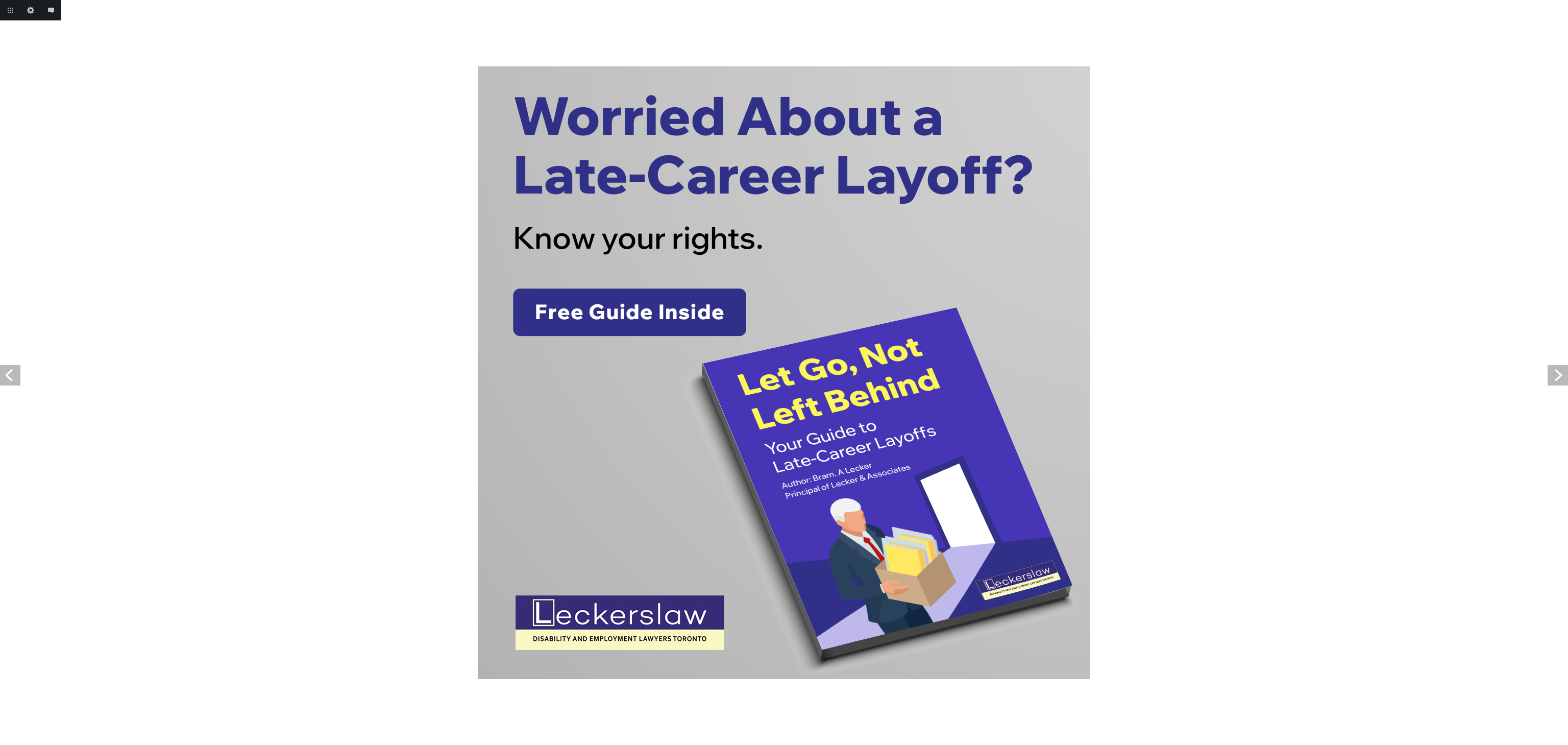
click at [1563, 374] on link "Next" at bounding box center [1558, 375] width 21 height 21
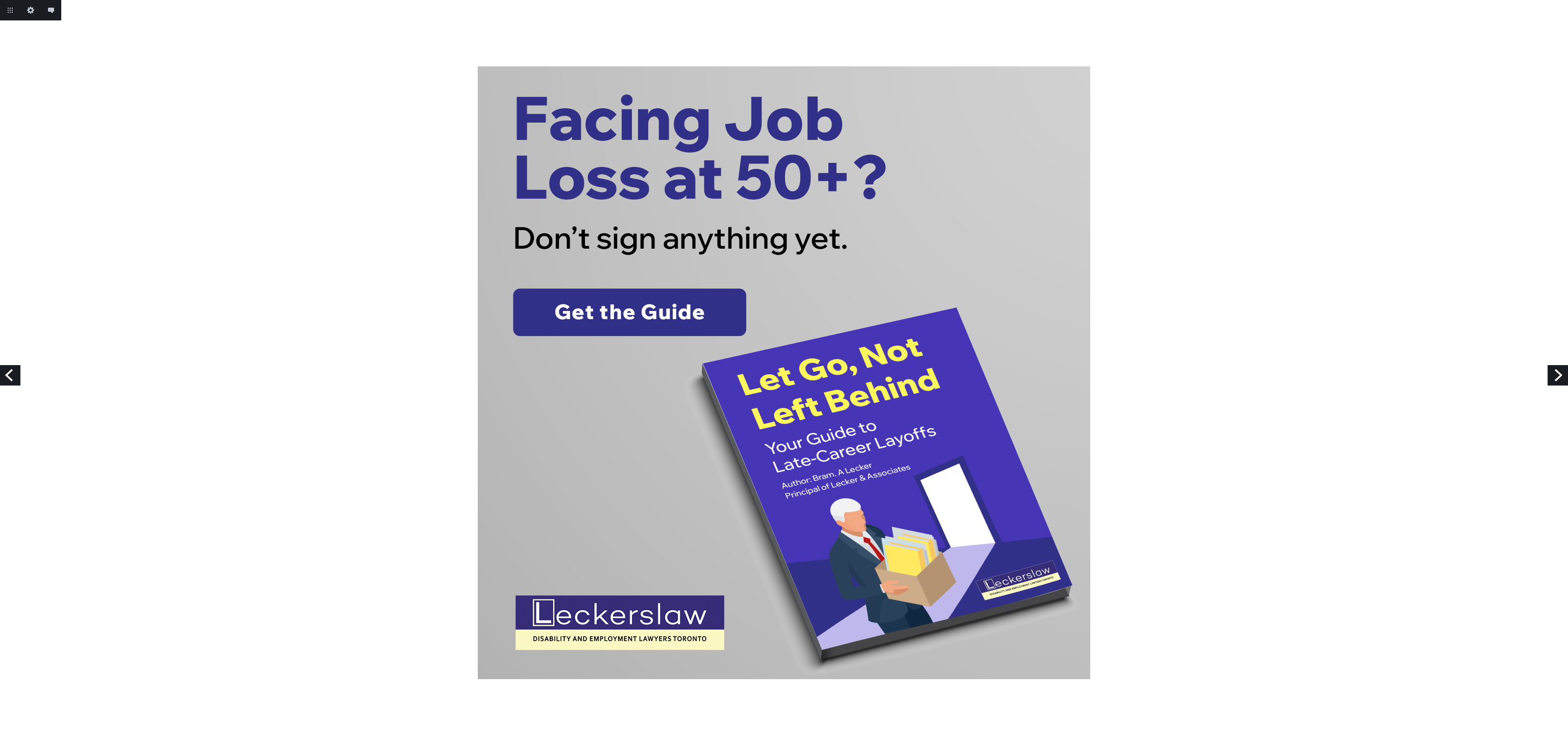
click at [1563, 374] on link "Next" at bounding box center [1558, 375] width 21 height 21
